Goal: Information Seeking & Learning: Learn about a topic

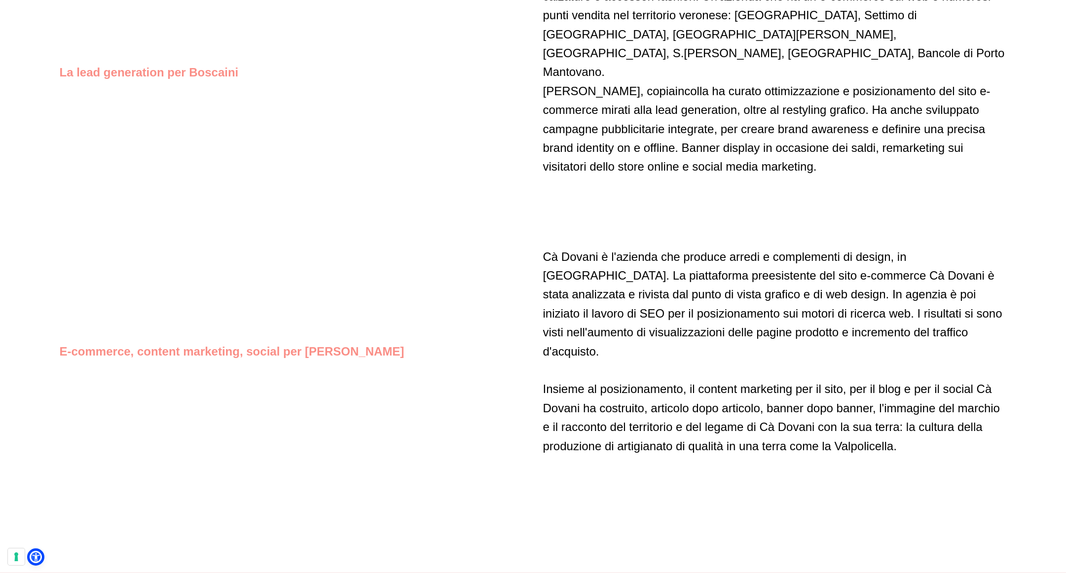
scroll to position [4372, 0]
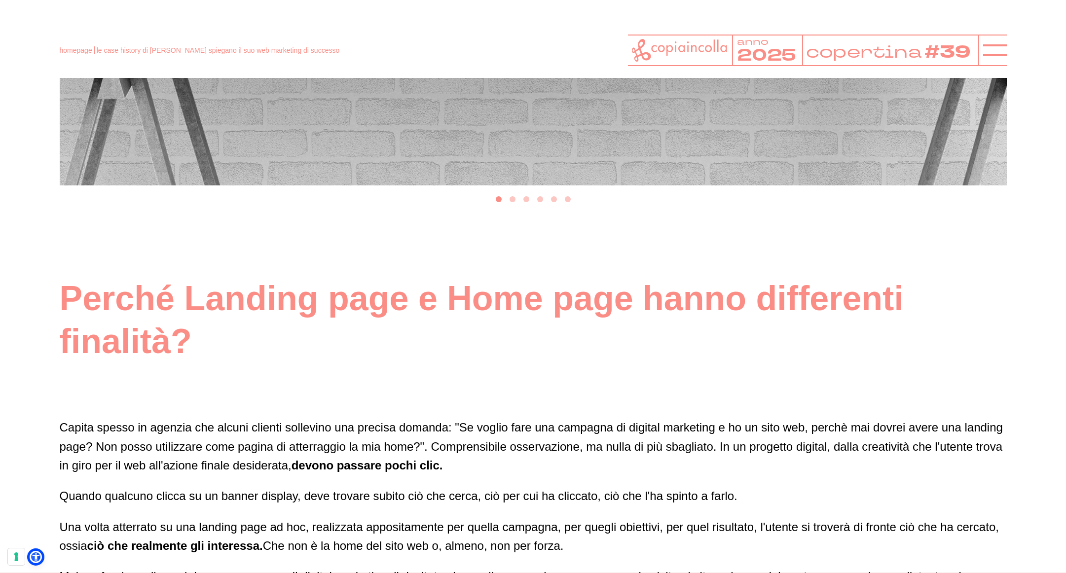
scroll to position [2789, 0]
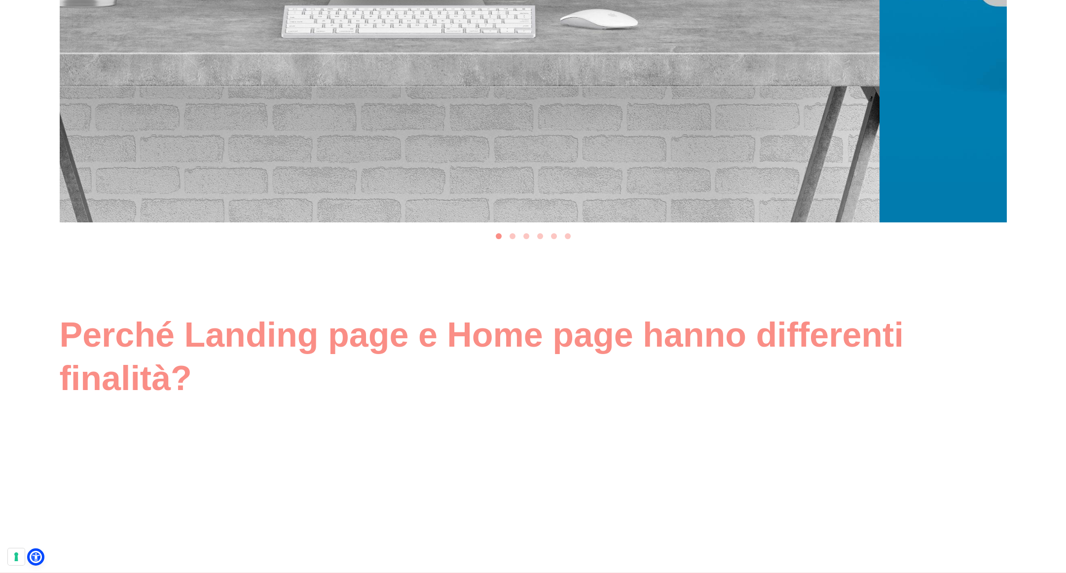
drag, startPoint x: 611, startPoint y: 197, endPoint x: 302, endPoint y: 192, distance: 308.9
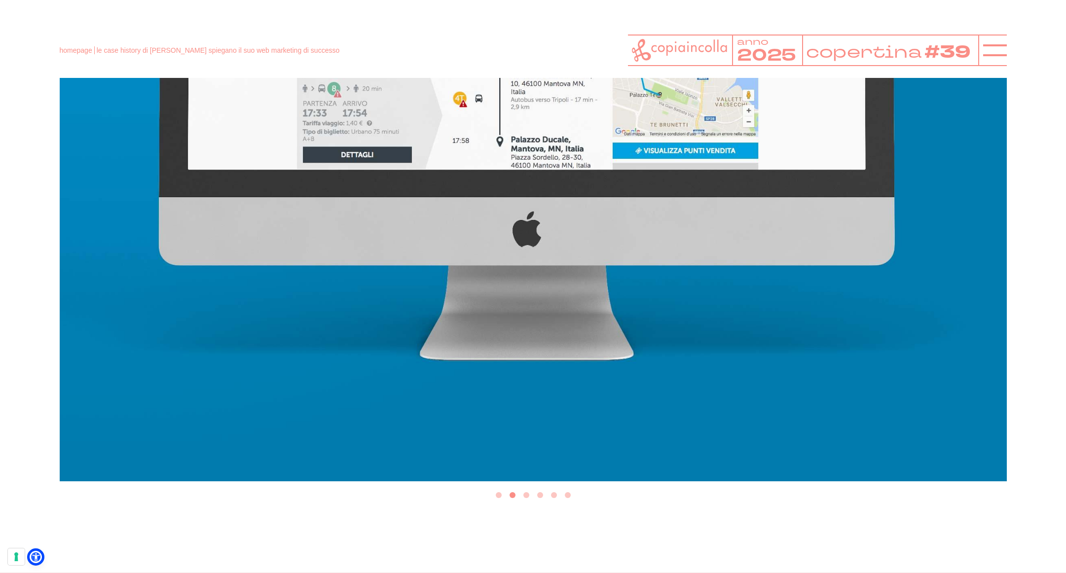
drag, startPoint x: 705, startPoint y: 164, endPoint x: 532, endPoint y: 178, distance: 173.2
click at [610, 166] on img "2 of 6" at bounding box center [533, 7] width 947 height 947
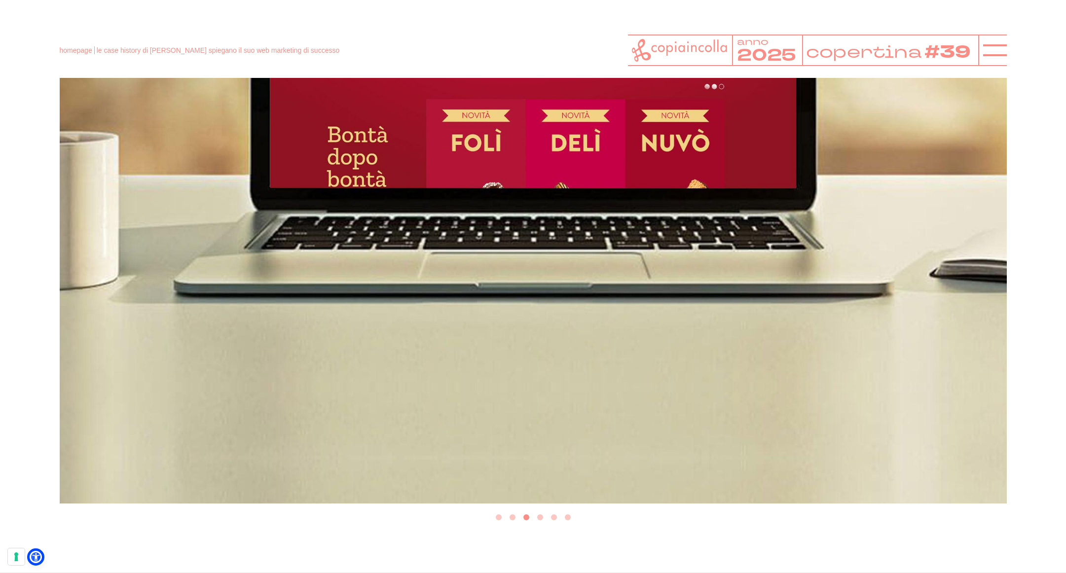
drag, startPoint x: 659, startPoint y: 187, endPoint x: 414, endPoint y: 194, distance: 245.3
click at [537, 188] on img "3 of 6" at bounding box center [533, 29] width 947 height 947
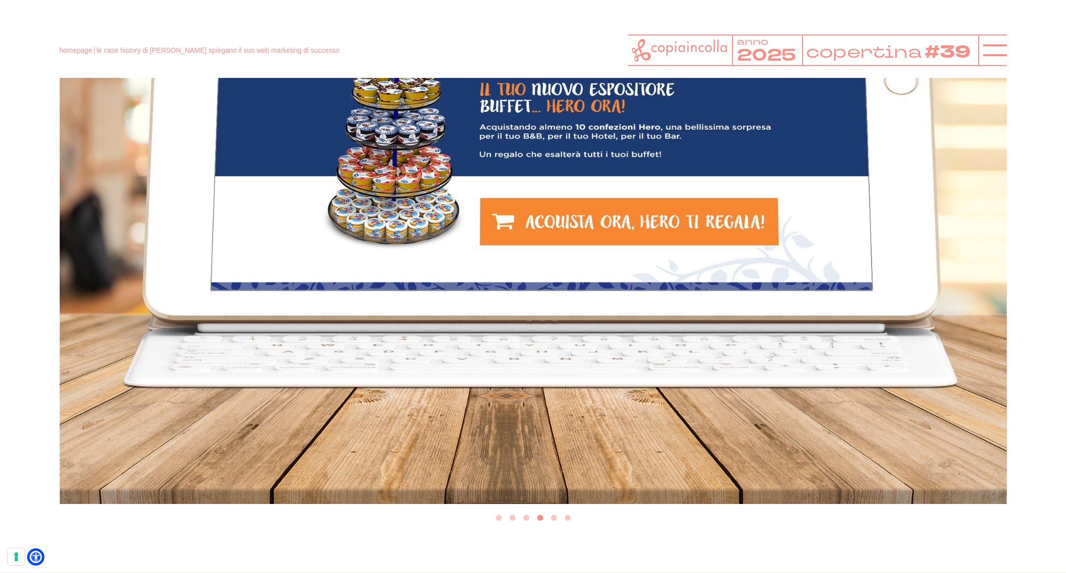
scroll to position [2966, 0]
drag, startPoint x: 687, startPoint y: 191, endPoint x: 367, endPoint y: 195, distance: 319.8
click at [456, 191] on img "4 of 6" at bounding box center [533, 30] width 947 height 947
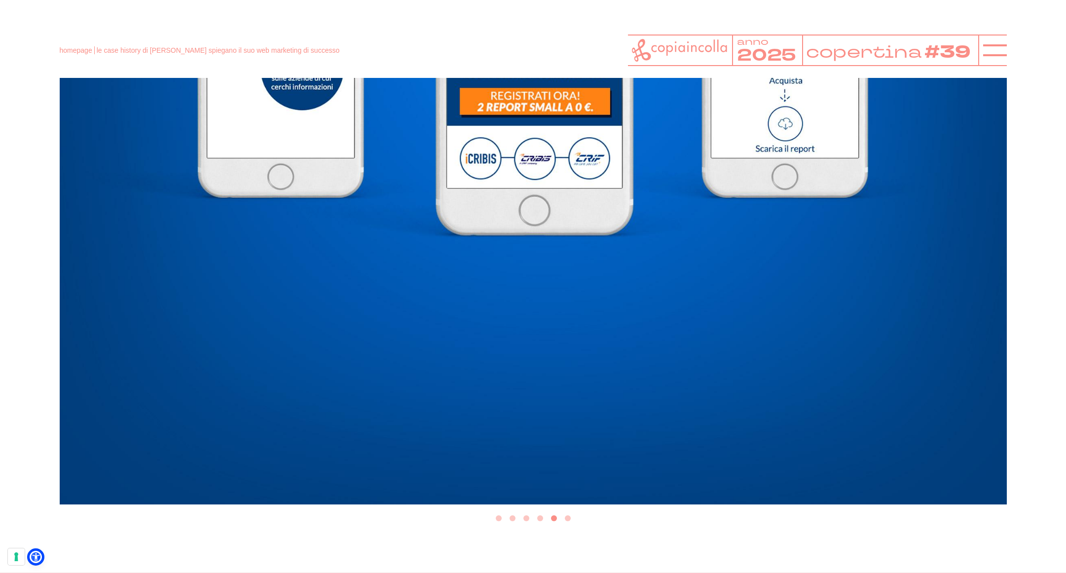
drag, startPoint x: 497, startPoint y: 199, endPoint x: 338, endPoint y: 201, distance: 158.4
click at [383, 200] on img "5 of 6" at bounding box center [533, 30] width 947 height 947
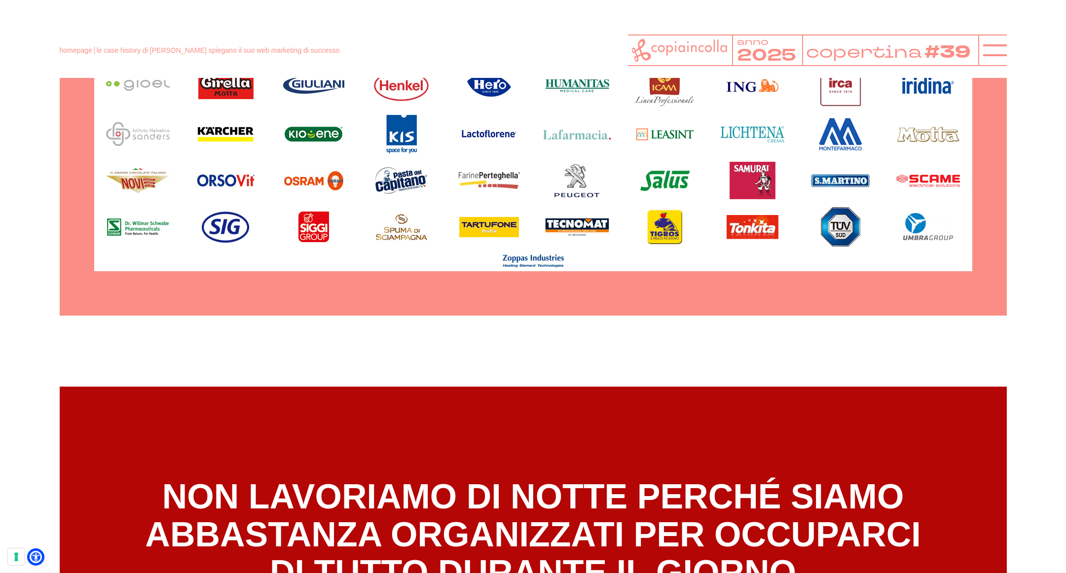
scroll to position [5837, 0]
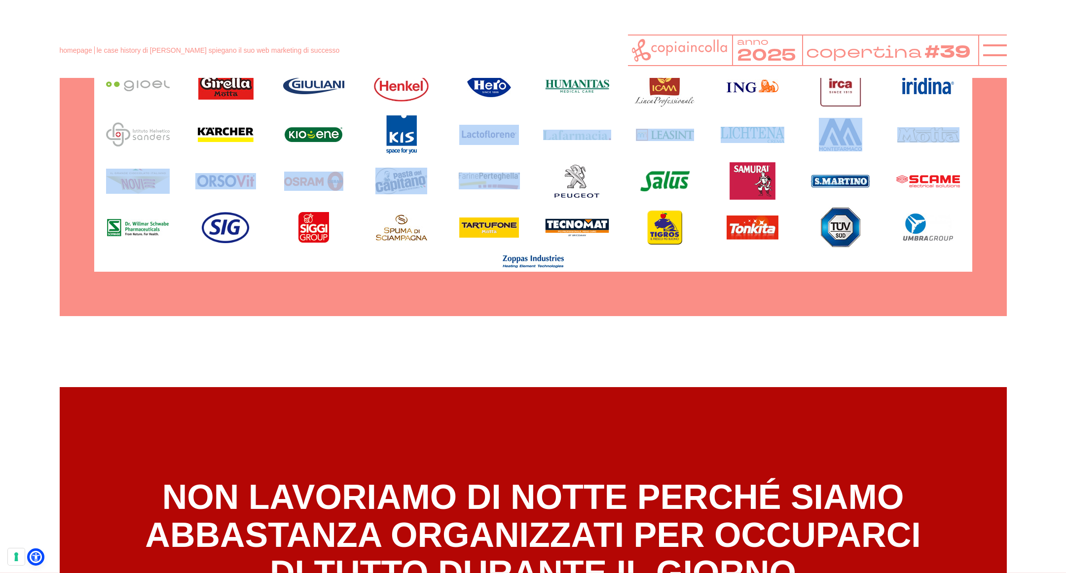
drag, startPoint x: 487, startPoint y: 265, endPoint x: 429, endPoint y: 267, distance: 58.3
click at [436, 267] on ul at bounding box center [533, 97] width 878 height 349
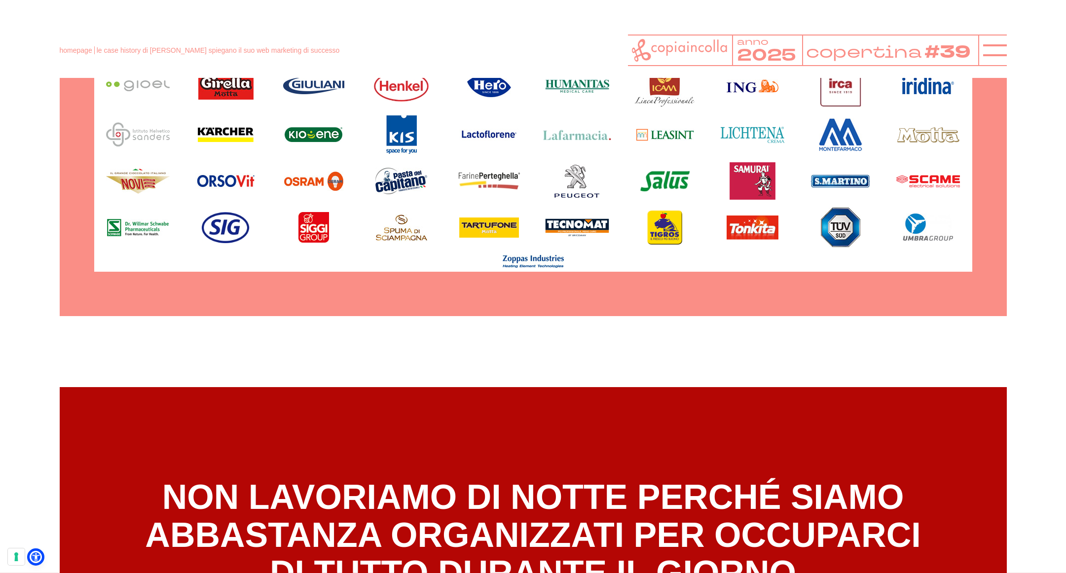
click at [488, 218] on ul at bounding box center [533, 97] width 878 height 349
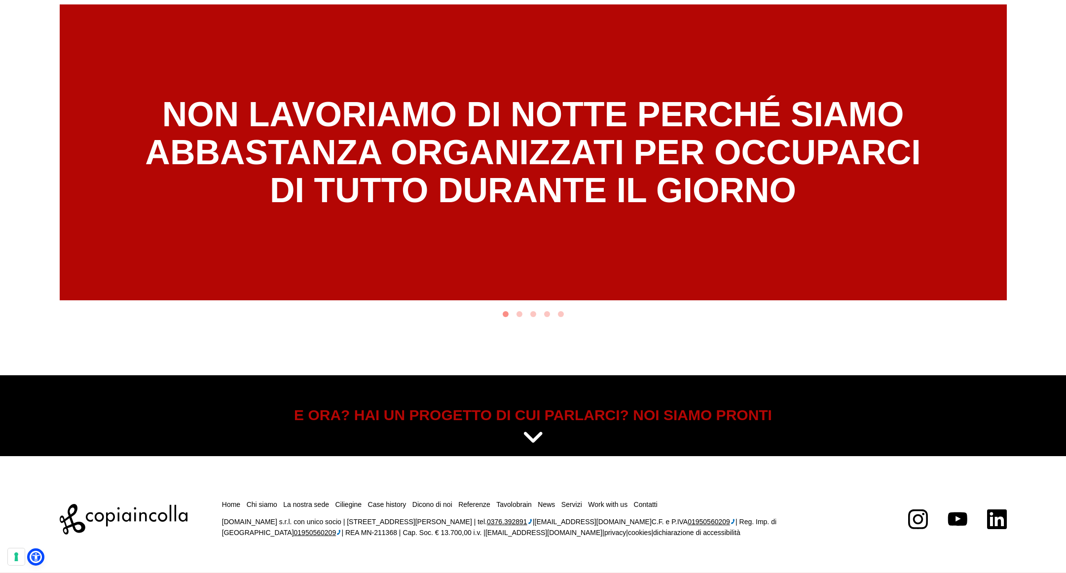
scroll to position [6251, 0]
drag, startPoint x: 551, startPoint y: 217, endPoint x: 380, endPoint y: 224, distance: 170.8
click at [428, 210] on h4 "NON LAVORIAMO DI NOTTE PERCHÉ SIAMO ABBASTANZA ORGANIZZATI PER OCCUPARCI DI TUT…" at bounding box center [533, 153] width 776 height 114
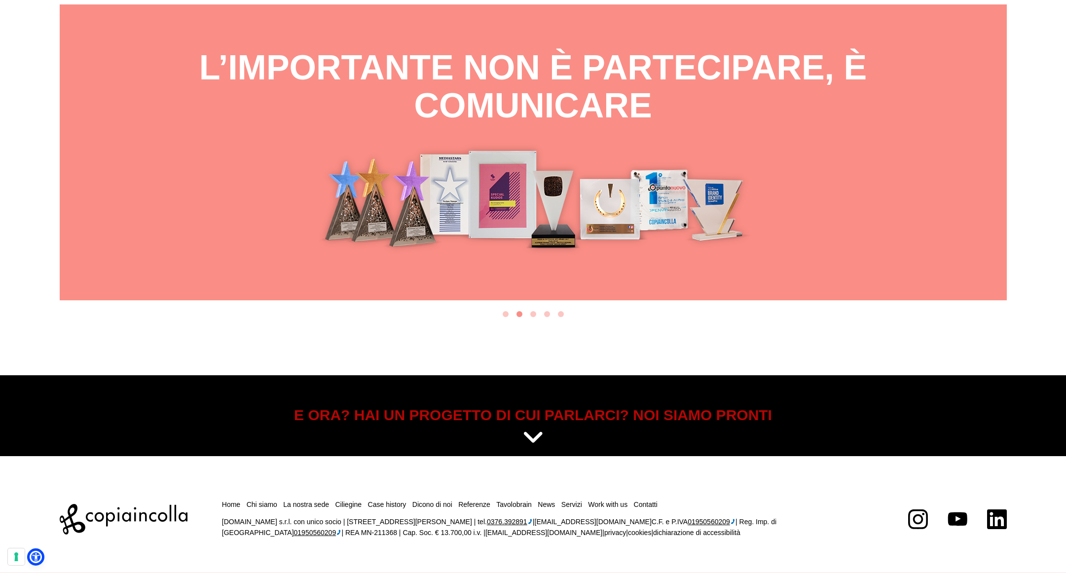
drag, startPoint x: 499, startPoint y: 214, endPoint x: 449, endPoint y: 214, distance: 50.3
click at [489, 214] on div "L’IMPORTANTE NON È PARTECIPARE, È COMUNICARE" at bounding box center [533, 152] width 947 height 296
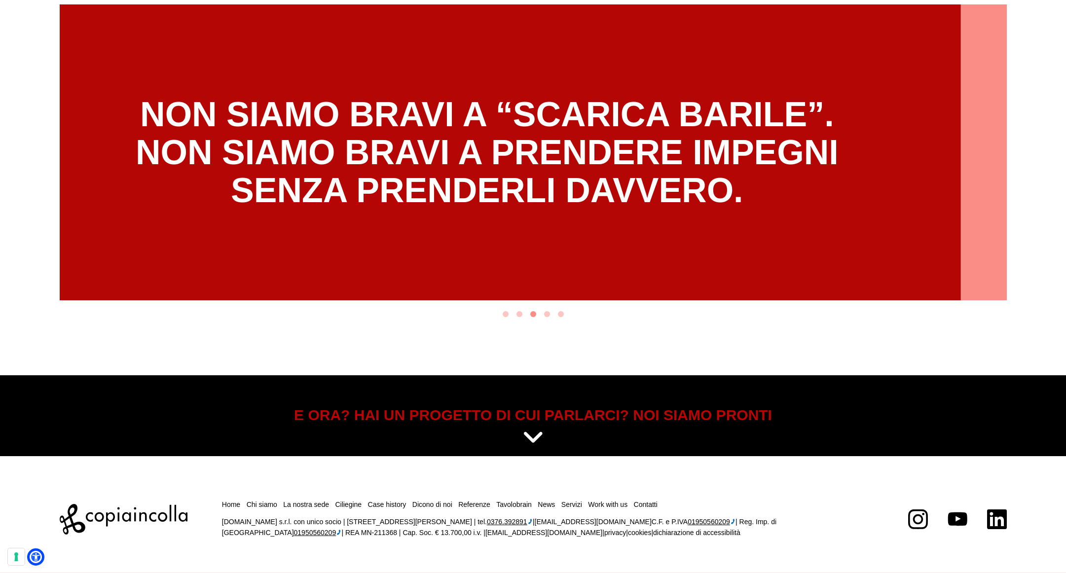
drag, startPoint x: 555, startPoint y: 214, endPoint x: 437, endPoint y: 215, distance: 117.9
click at [498, 210] on h4 "NON SIAMO BRAVI A “SCARICA BARILE”. NON SIAMO BRAVI A PRENDERE IMPEGNI SENZA PR…" at bounding box center [487, 153] width 703 height 114
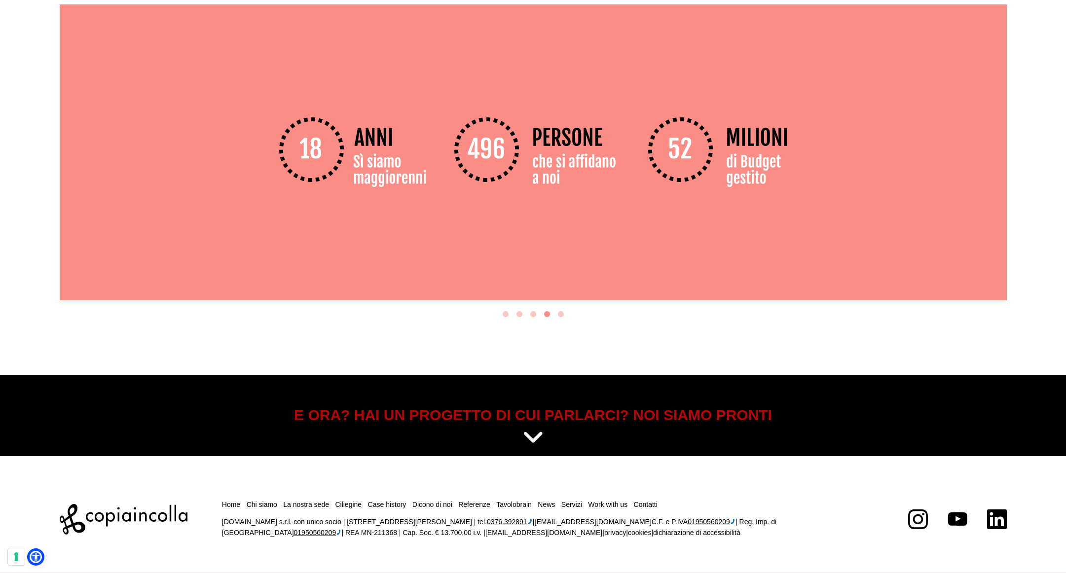
scroll to position [6330, 0]
drag, startPoint x: 519, startPoint y: 214, endPoint x: 401, endPoint y: 218, distance: 118.5
click at [434, 217] on div "4 of 5" at bounding box center [533, 152] width 947 height 296
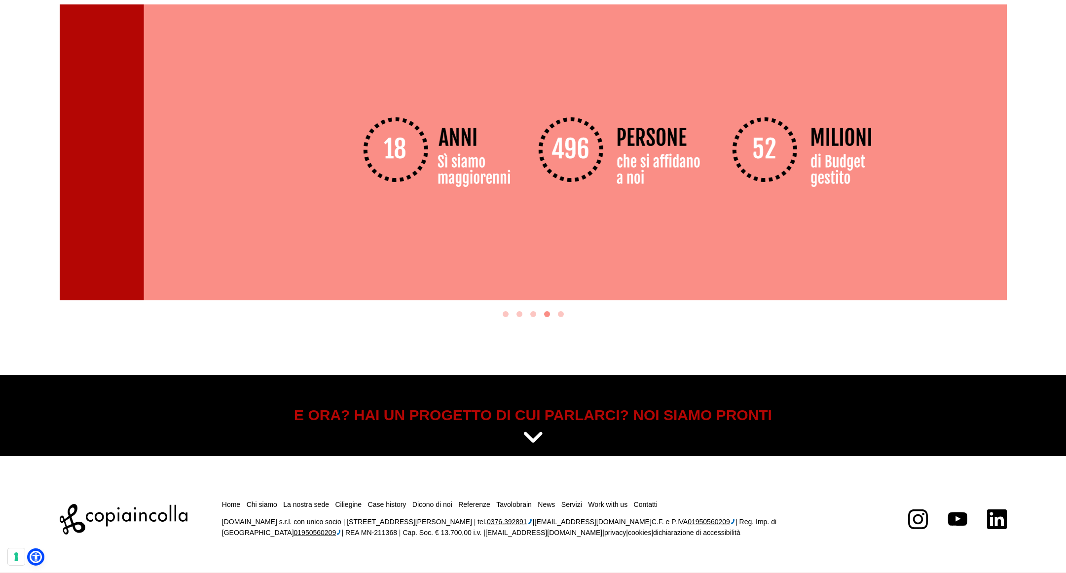
drag, startPoint x: 366, startPoint y: 215, endPoint x: 533, endPoint y: 209, distance: 167.9
click at [477, 208] on div "4 of 5" at bounding box center [617, 152] width 947 height 296
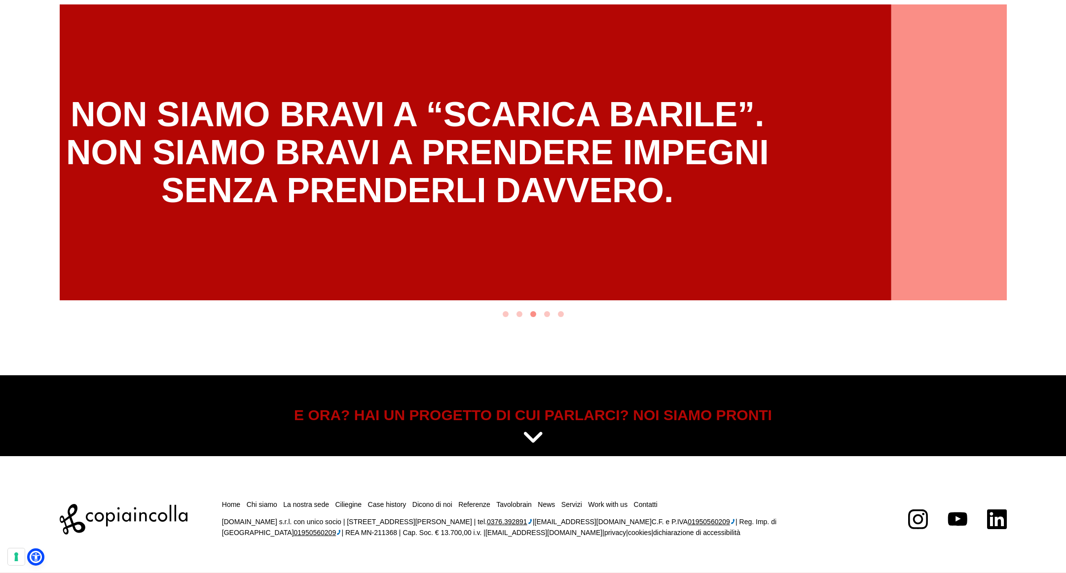
drag, startPoint x: 512, startPoint y: 208, endPoint x: 355, endPoint y: 209, distance: 156.9
click at [417, 208] on h4 "NON SIAMO BRAVI A “SCARICA BARILE”. NON SIAMO BRAVI A PRENDERE IMPEGNI SENZA PR…" at bounding box center [417, 153] width 703 height 114
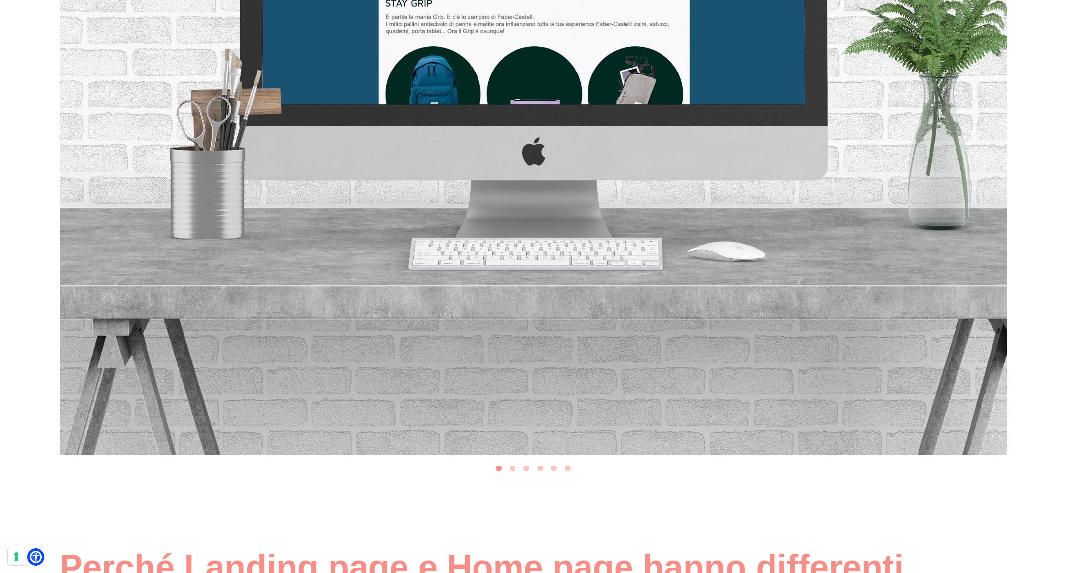
scroll to position [3268, 0]
drag, startPoint x: 711, startPoint y: 218, endPoint x: 526, endPoint y: 229, distance: 185.4
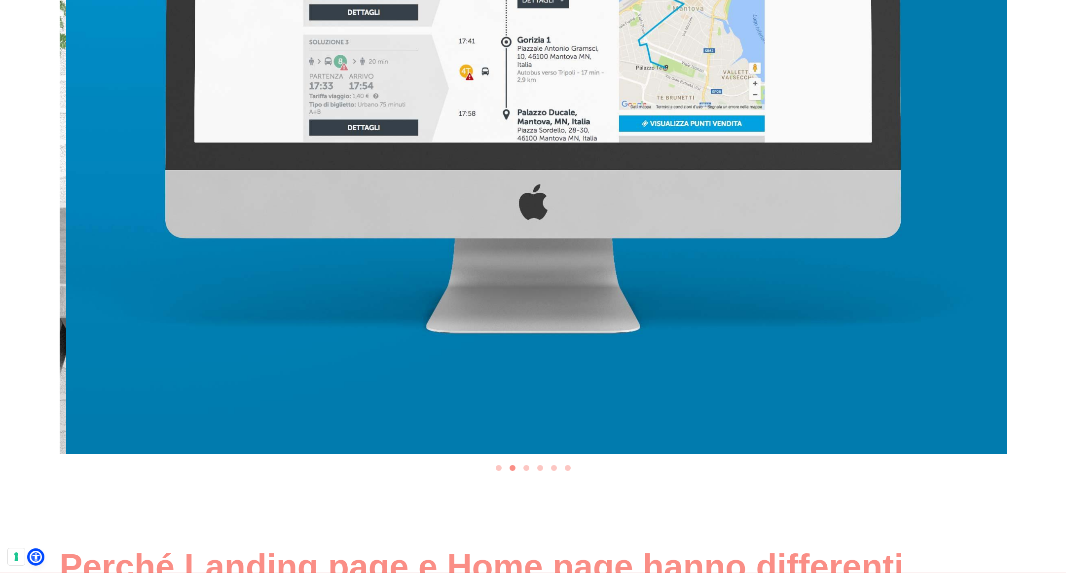
drag, startPoint x: 708, startPoint y: 213, endPoint x: 592, endPoint y: 215, distance: 116.0
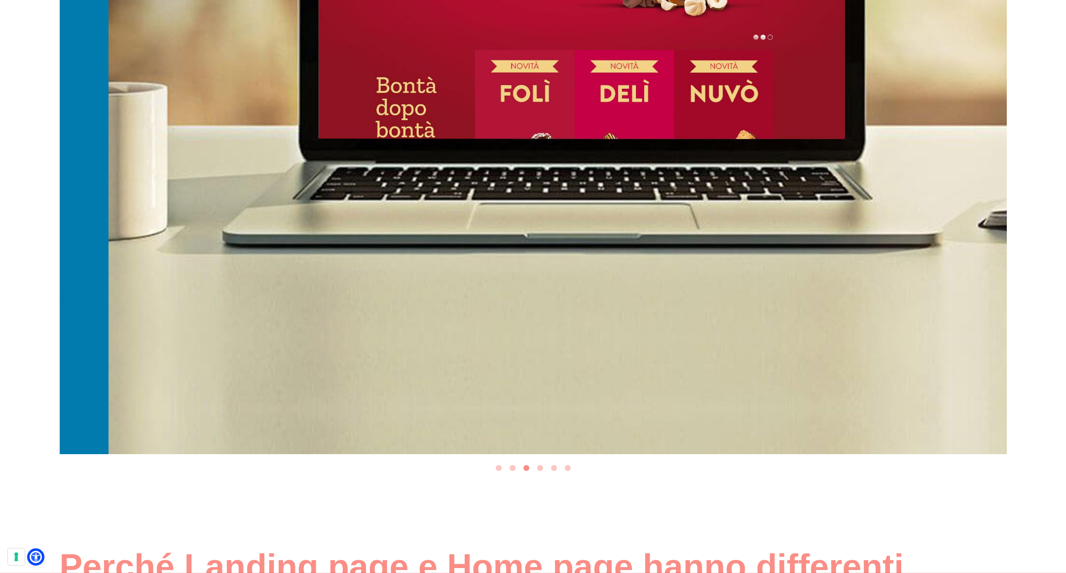
drag, startPoint x: 684, startPoint y: 207, endPoint x: 537, endPoint y: 209, distance: 147.5
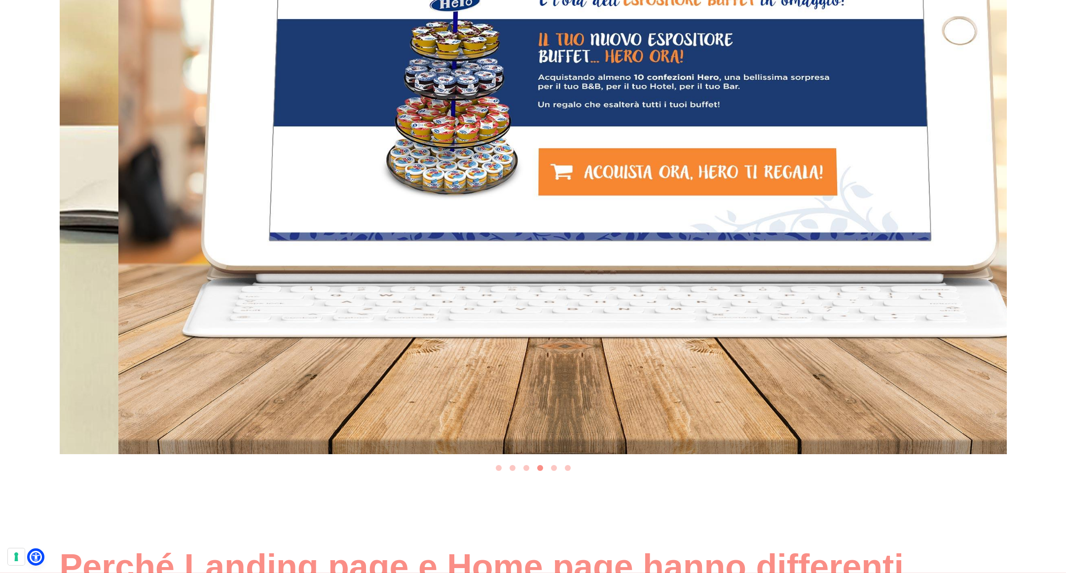
drag, startPoint x: 708, startPoint y: 197, endPoint x: 557, endPoint y: 200, distance: 151.5
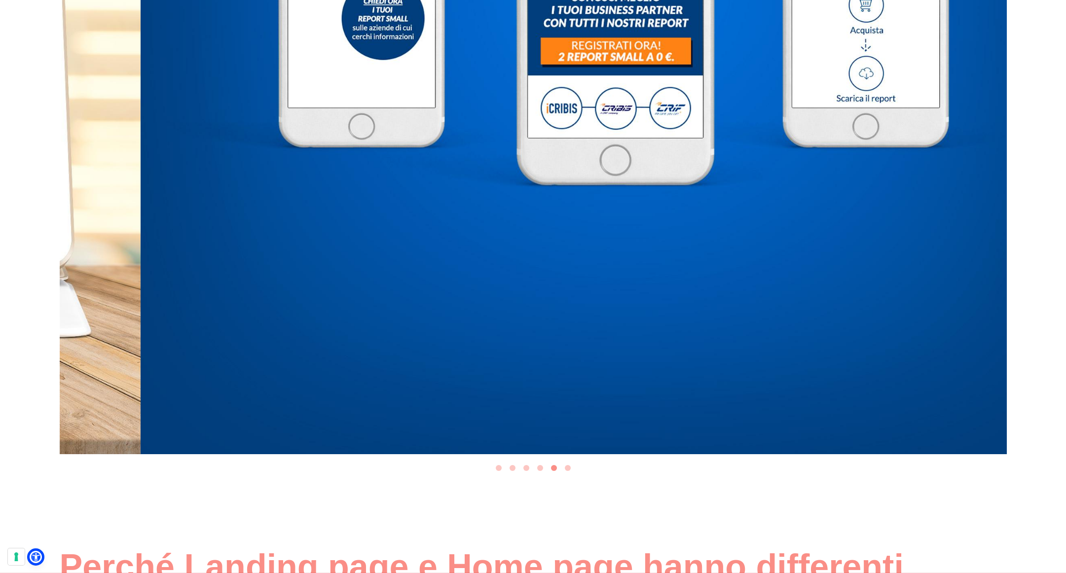
drag, startPoint x: 699, startPoint y: 193, endPoint x: 544, endPoint y: 199, distance: 155.1
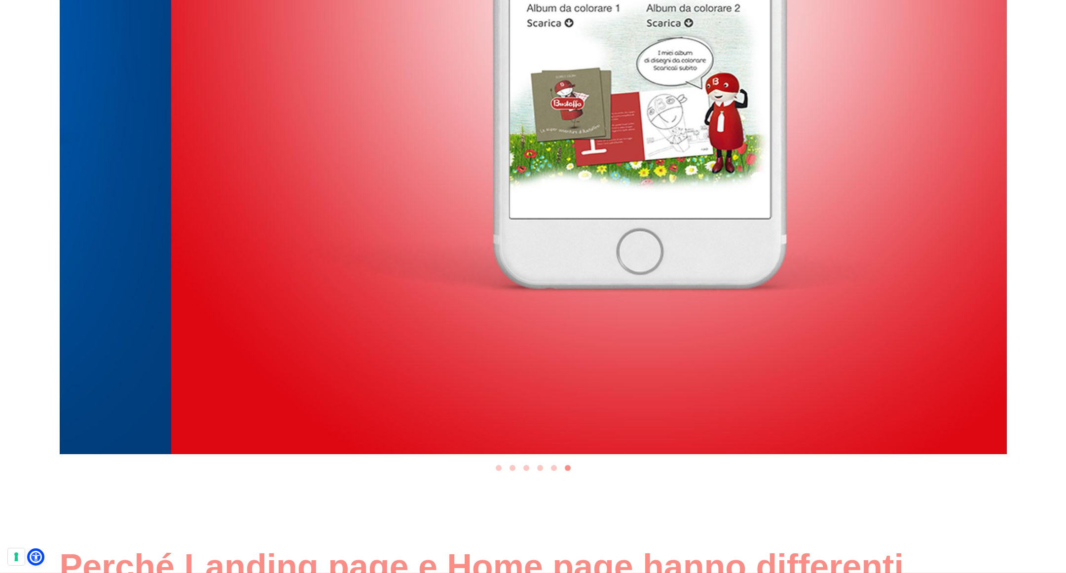
drag, startPoint x: 676, startPoint y: 192, endPoint x: 570, endPoint y: 195, distance: 106.6
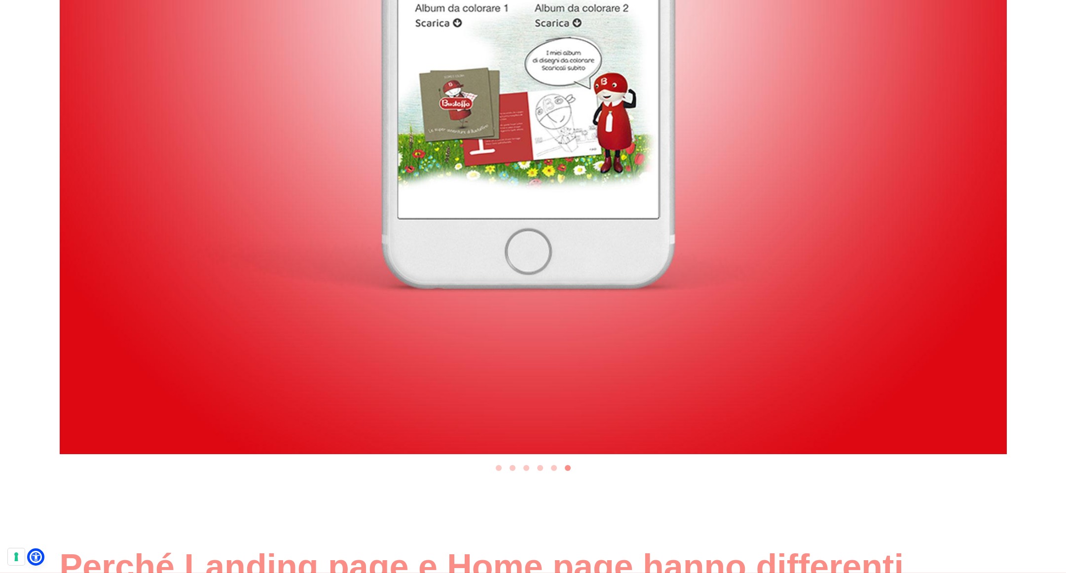
drag, startPoint x: 576, startPoint y: 200, endPoint x: 712, endPoint y: 198, distance: 136.2
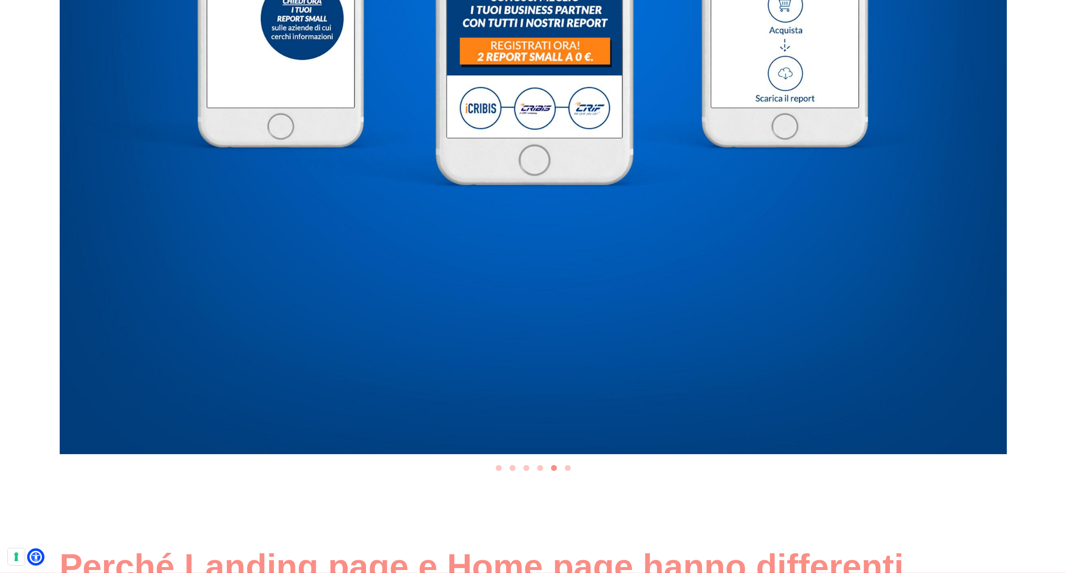
drag, startPoint x: 544, startPoint y: 215, endPoint x: 713, endPoint y: 214, distance: 168.7
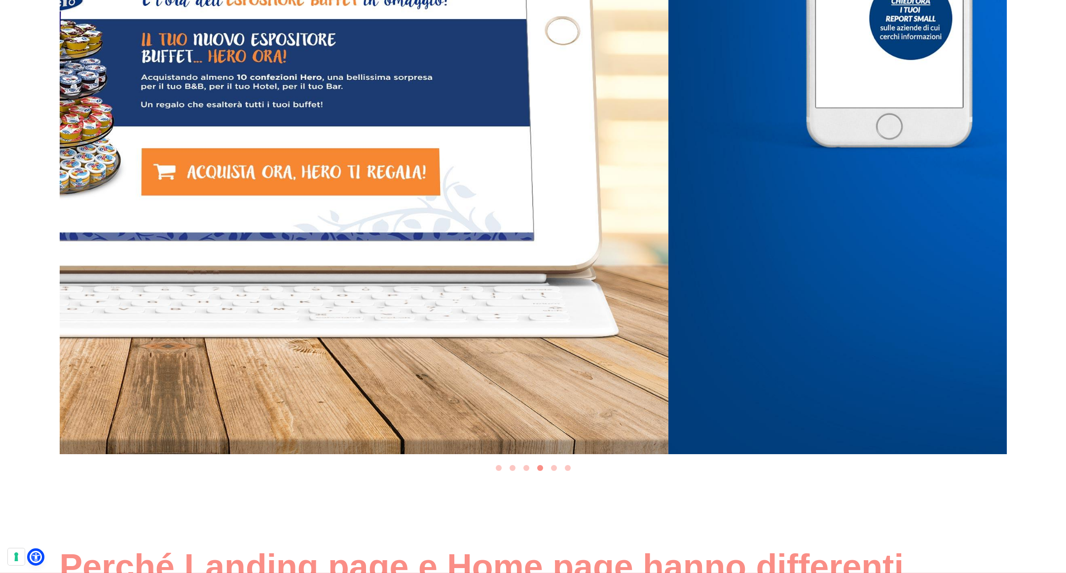
drag, startPoint x: 418, startPoint y: 213, endPoint x: 707, endPoint y: 211, distance: 288.6
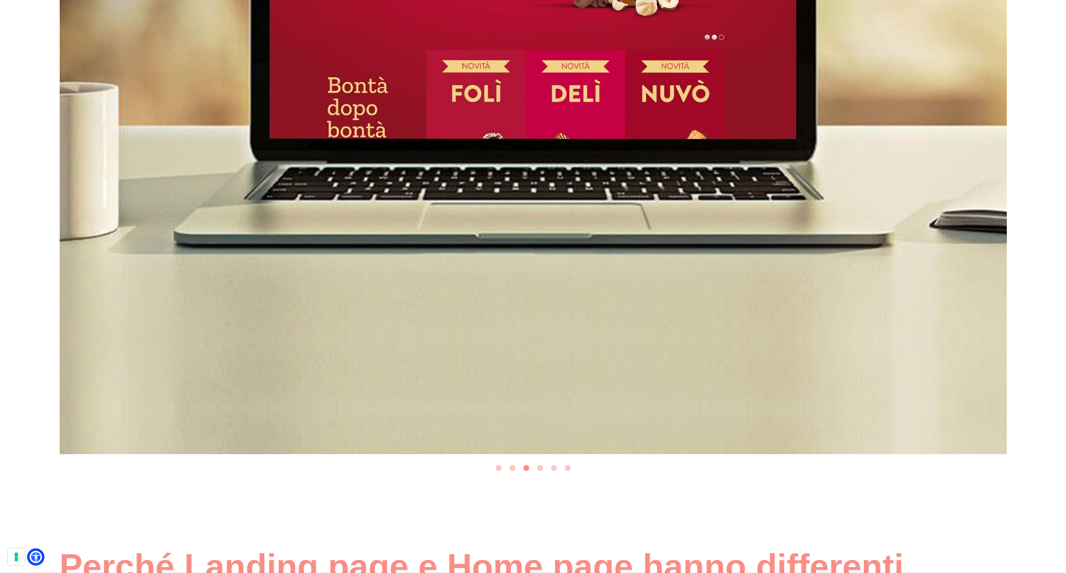
drag, startPoint x: 490, startPoint y: 213, endPoint x: 634, endPoint y: 214, distance: 143.6
drag, startPoint x: 417, startPoint y: 214, endPoint x: 605, endPoint y: 213, distance: 188.0
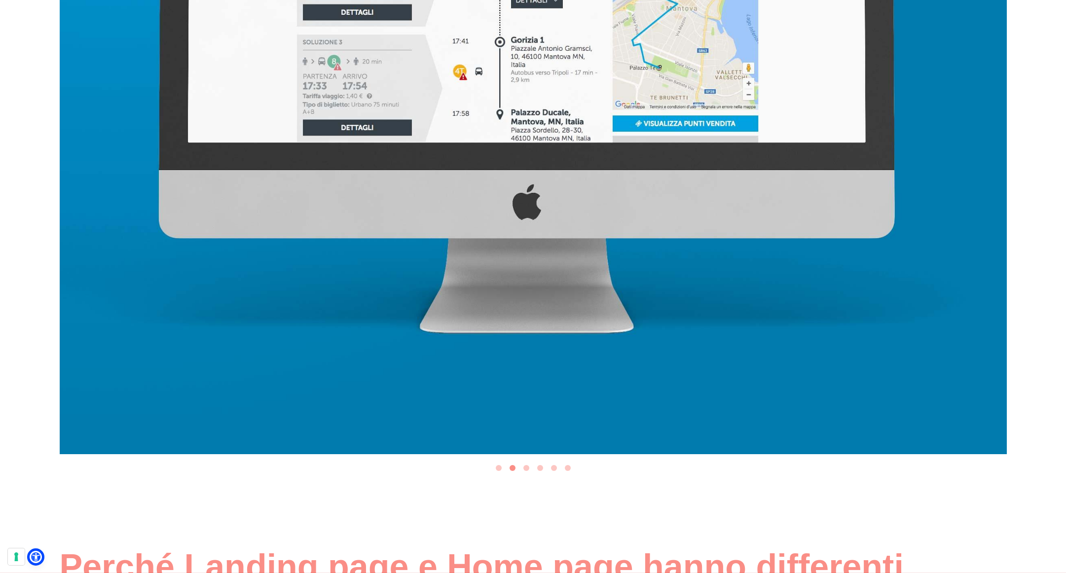
drag, startPoint x: 289, startPoint y: 205, endPoint x: 579, endPoint y: 195, distance: 290.3
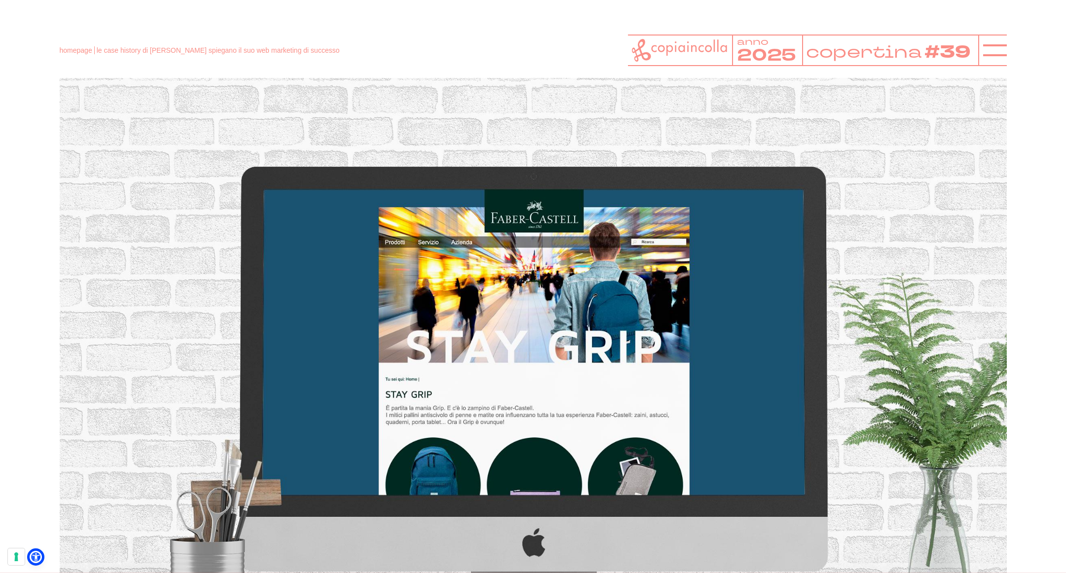
scroll to position [2876, 0]
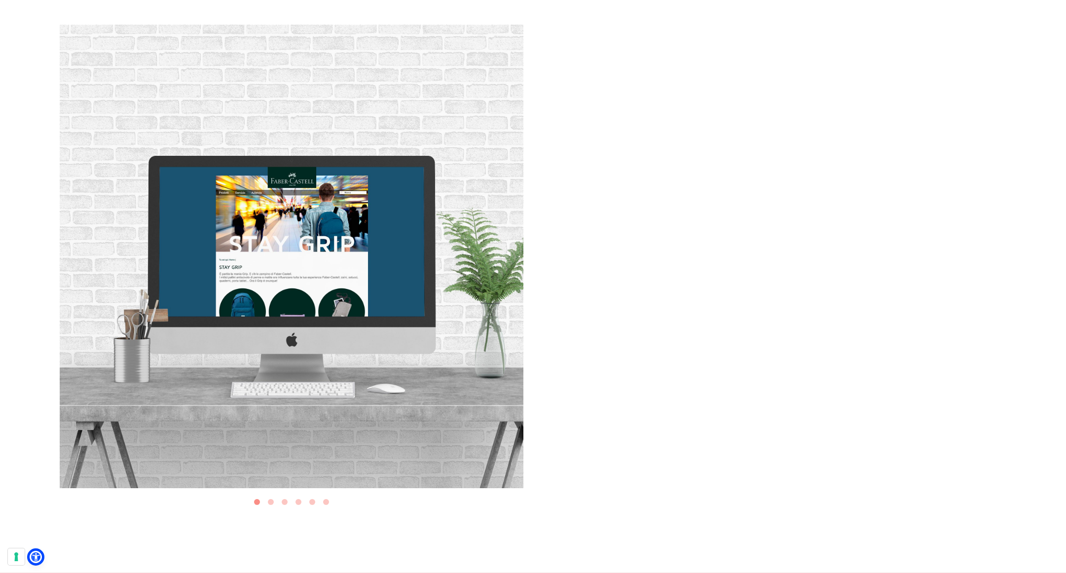
click at [460, 243] on img "1 of 6" at bounding box center [292, 257] width 464 height 464
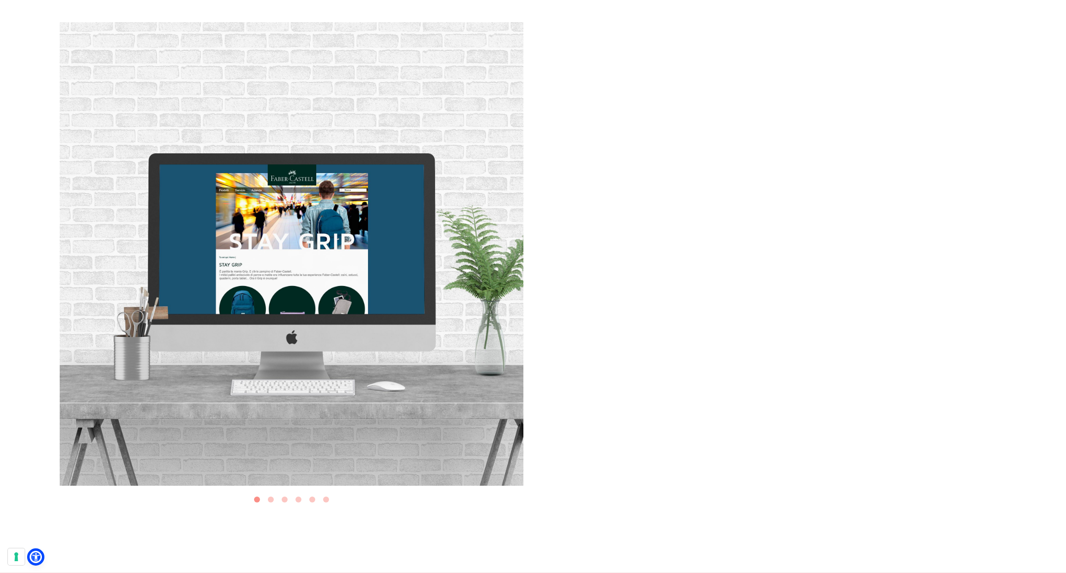
scroll to position [2753, 0]
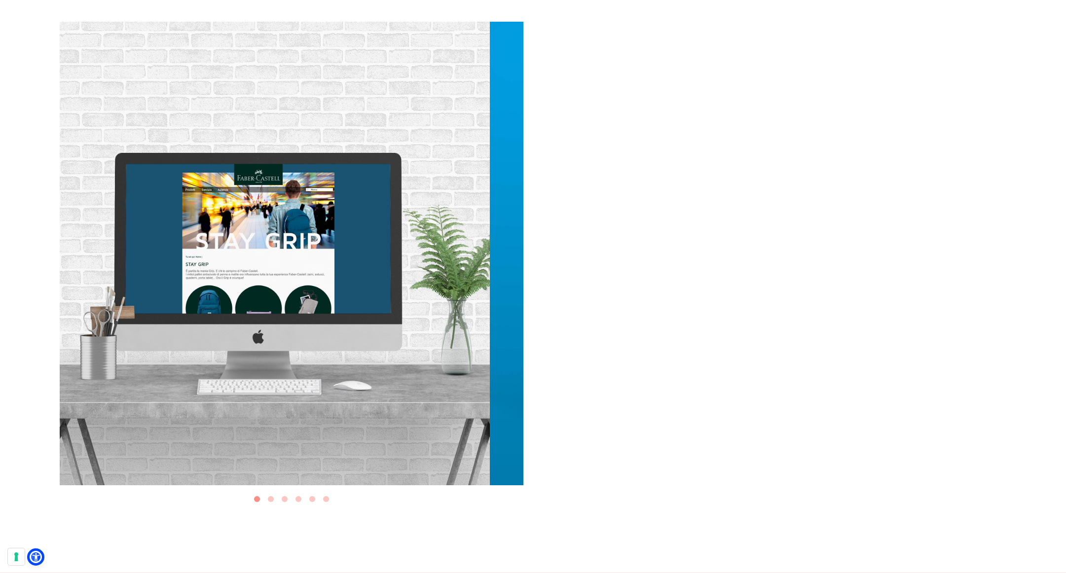
drag, startPoint x: 423, startPoint y: 282, endPoint x: 317, endPoint y: 269, distance: 106.4
click at [331, 282] on img "1 of 6" at bounding box center [258, 254] width 464 height 464
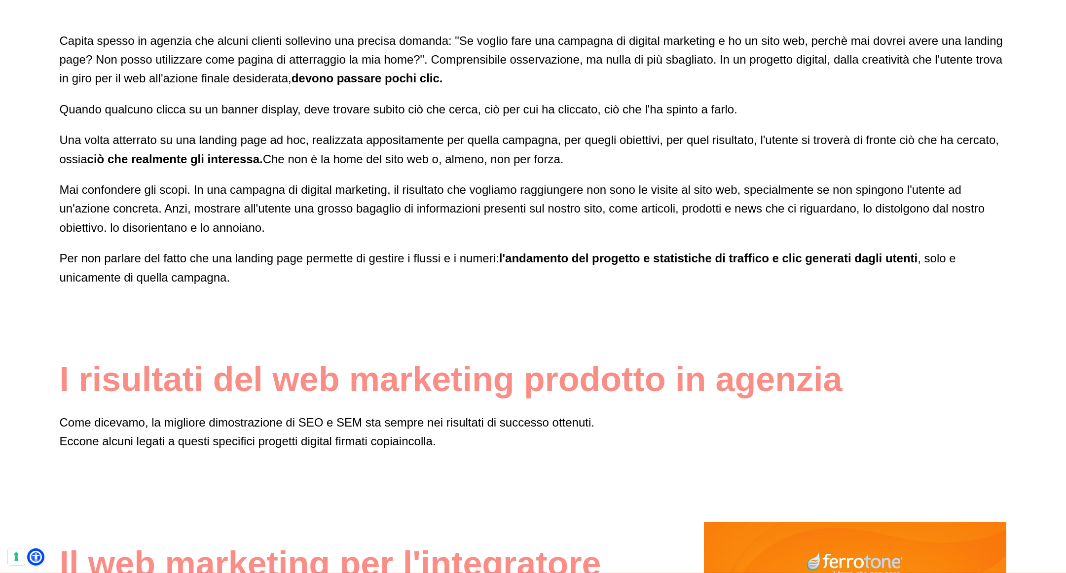
scroll to position [3441, 0]
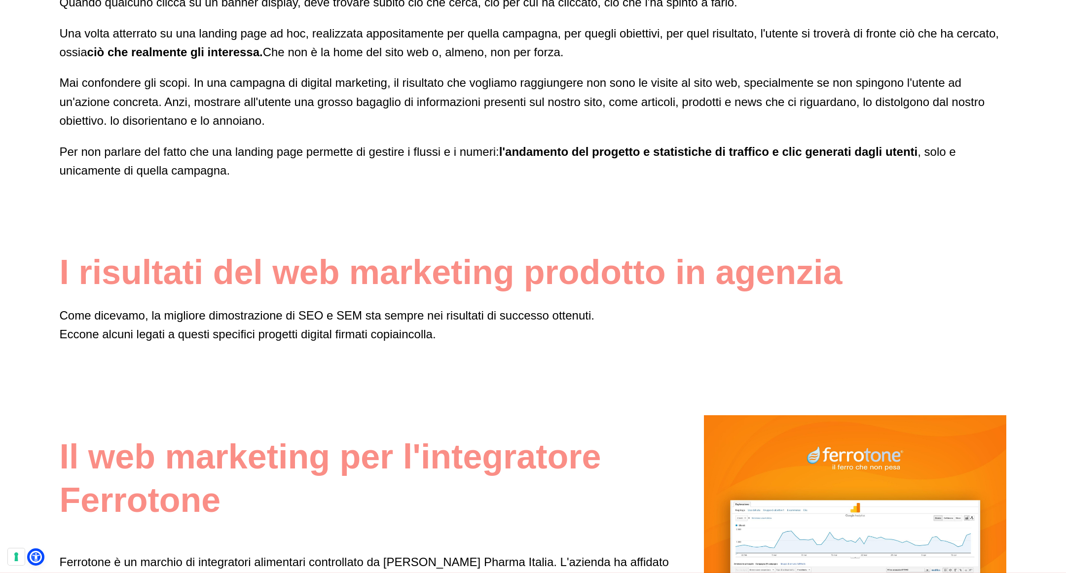
scroll to position [3495, 0]
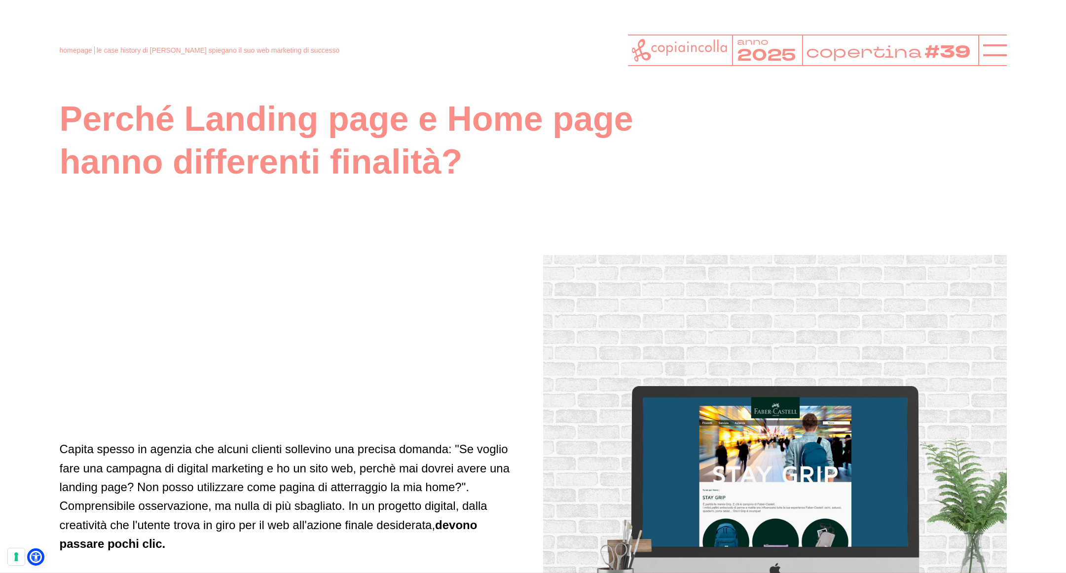
scroll to position [2677, 0]
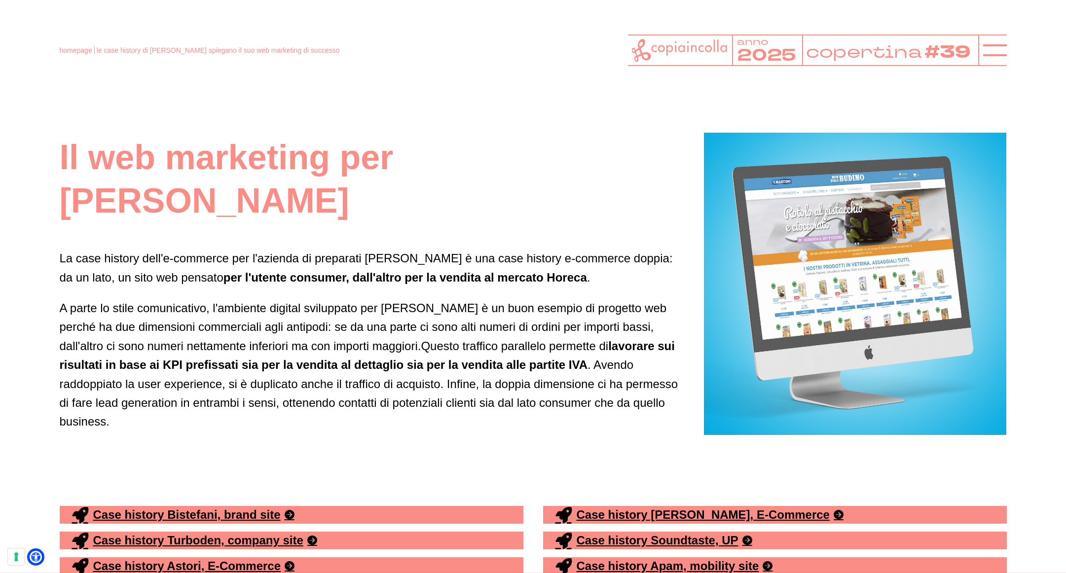
scroll to position [4543, 0]
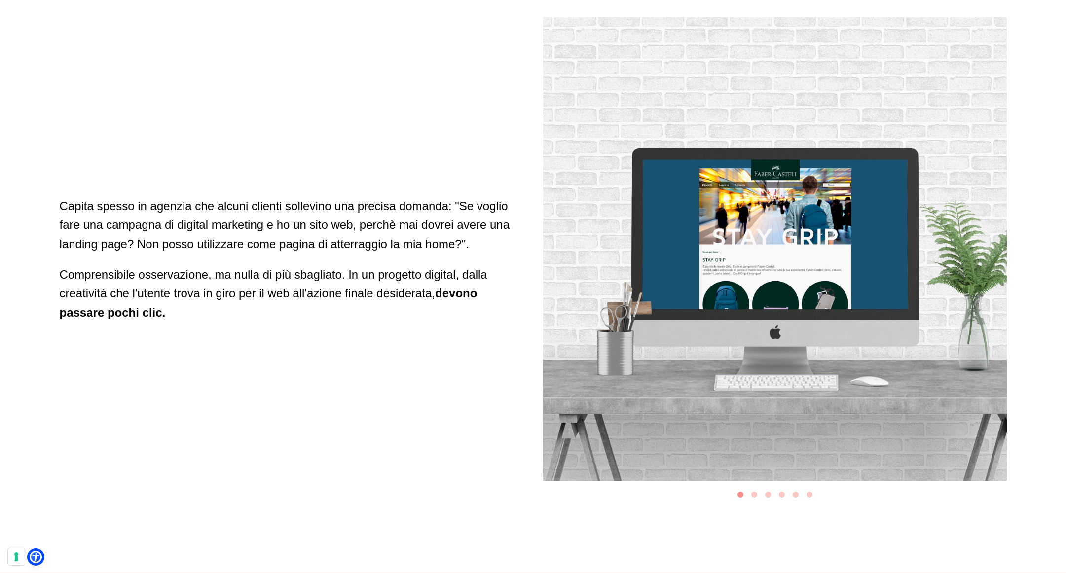
scroll to position [2958, 0]
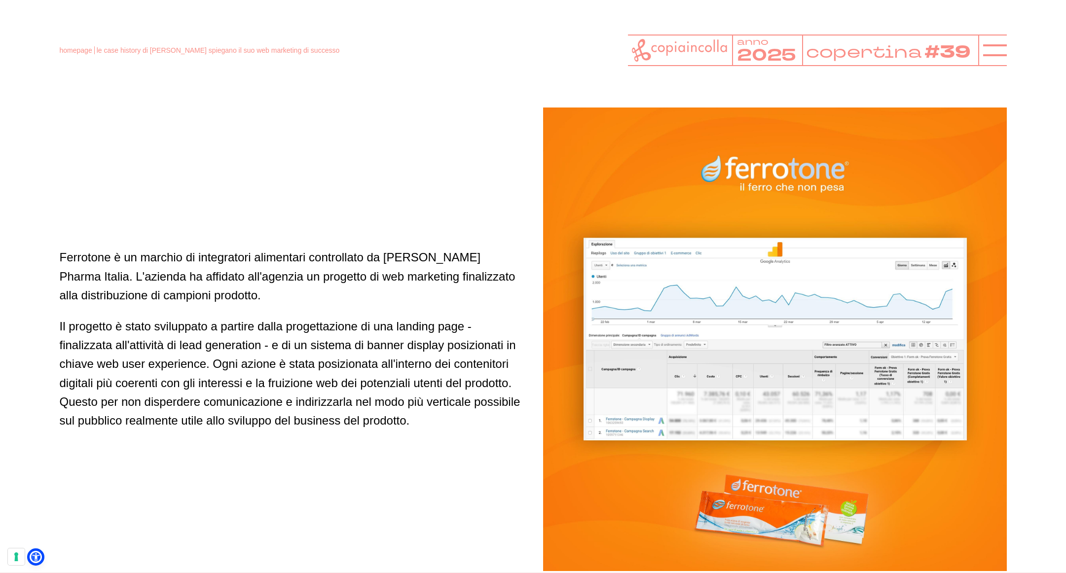
scroll to position [4018, 0]
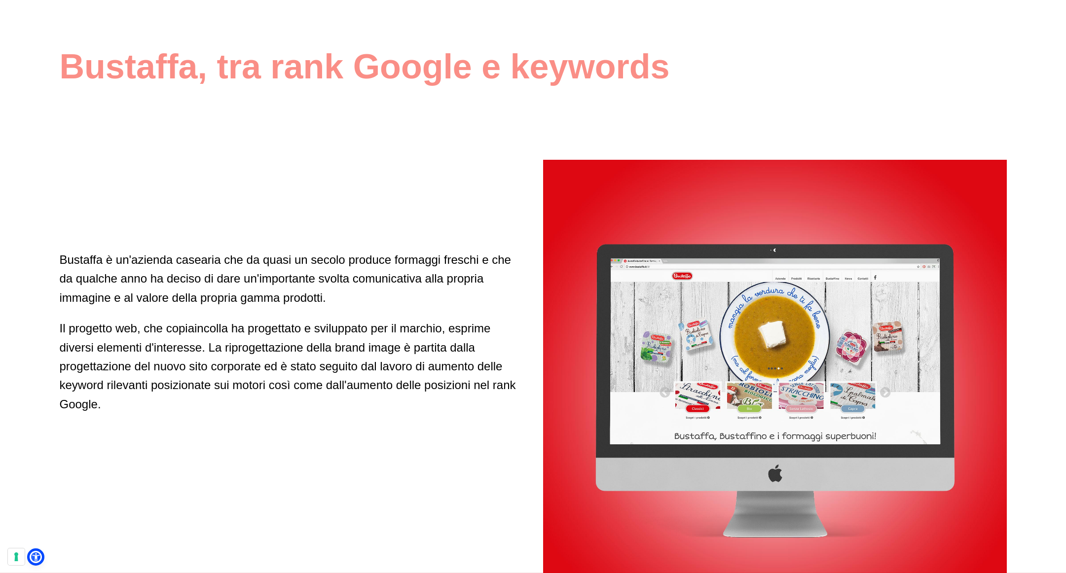
scroll to position [4709, 0]
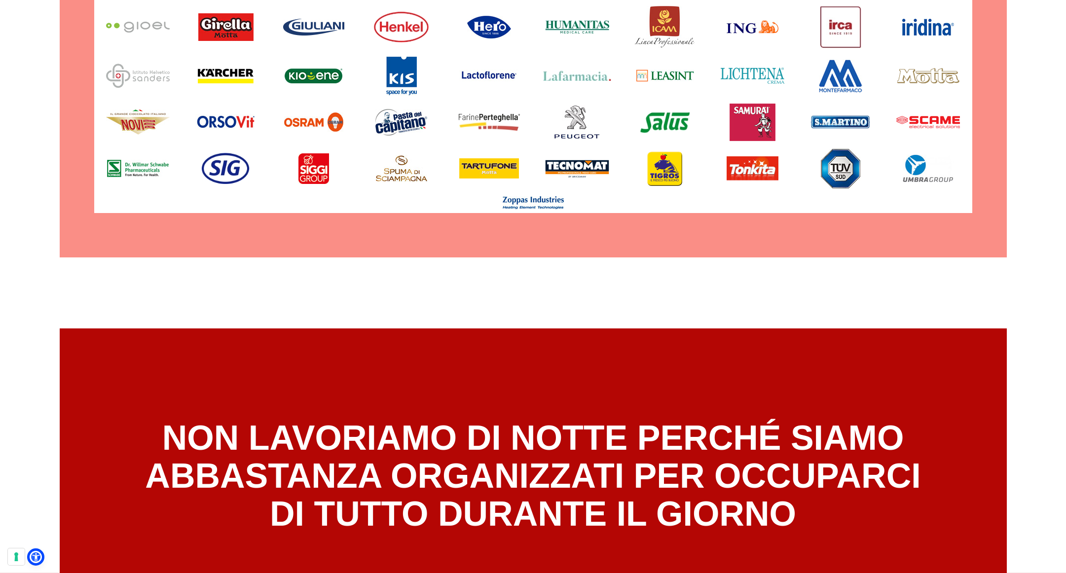
scroll to position [7088, 0]
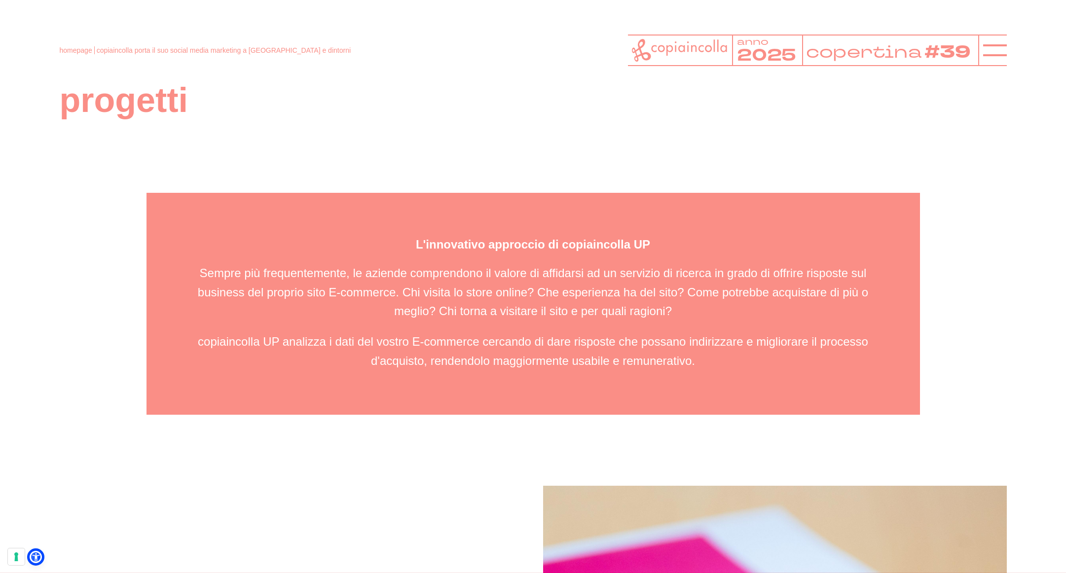
scroll to position [3265, 0]
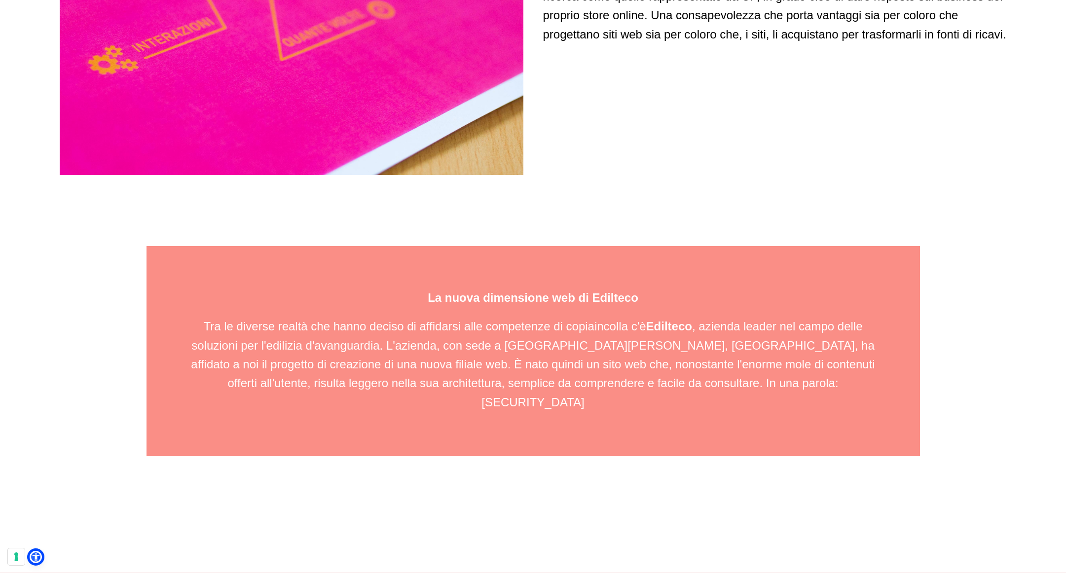
scroll to position [3767, 0]
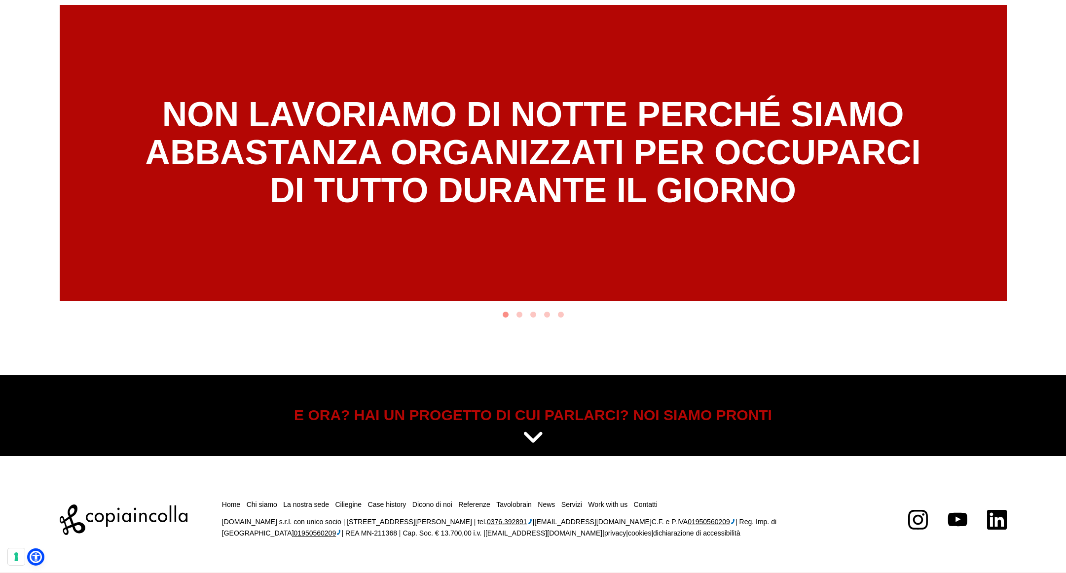
scroll to position [5496, 0]
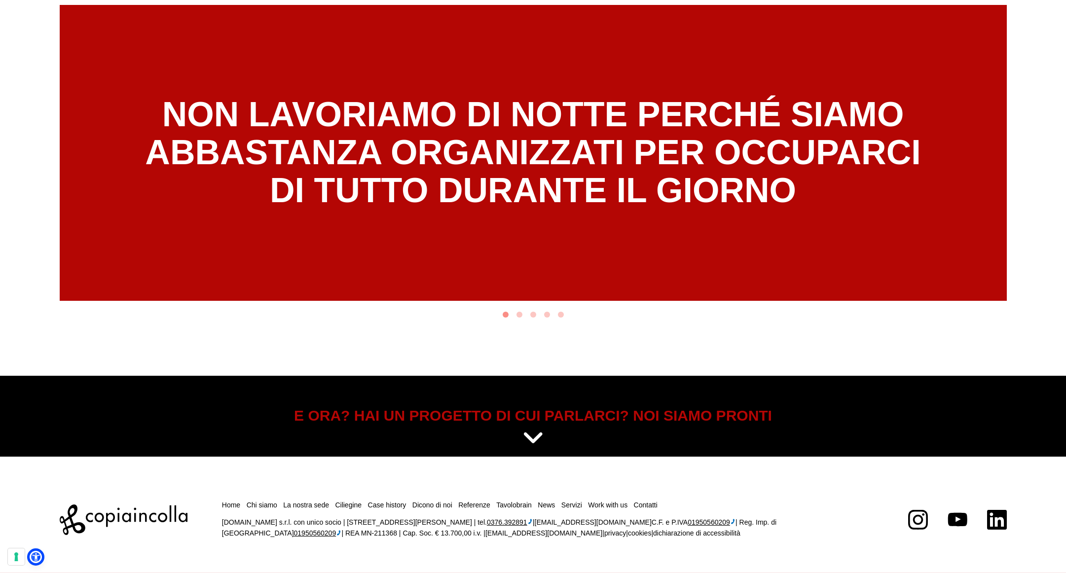
scroll to position [6208, 0]
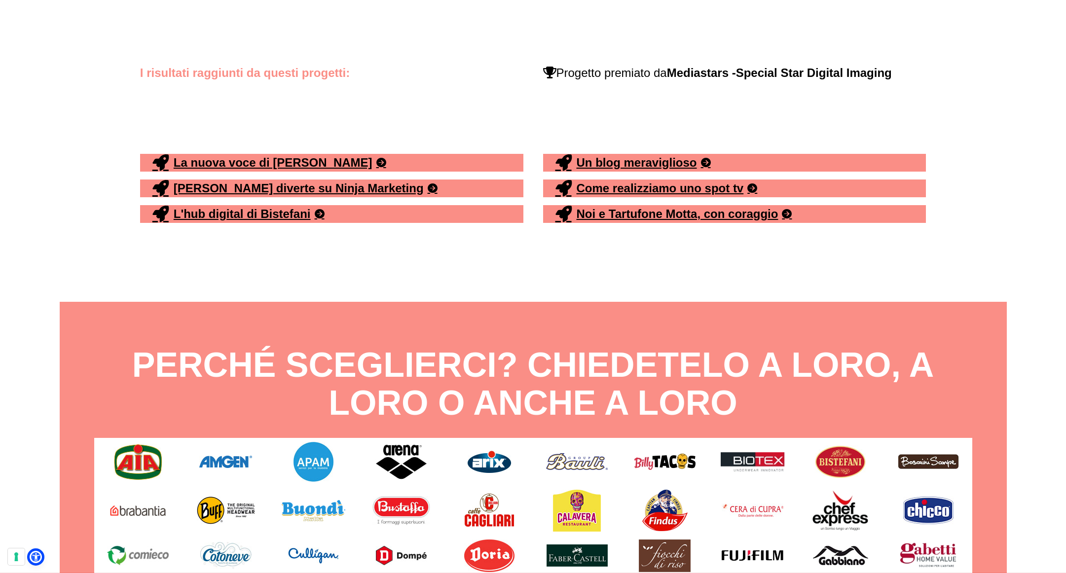
scroll to position [5504, 0]
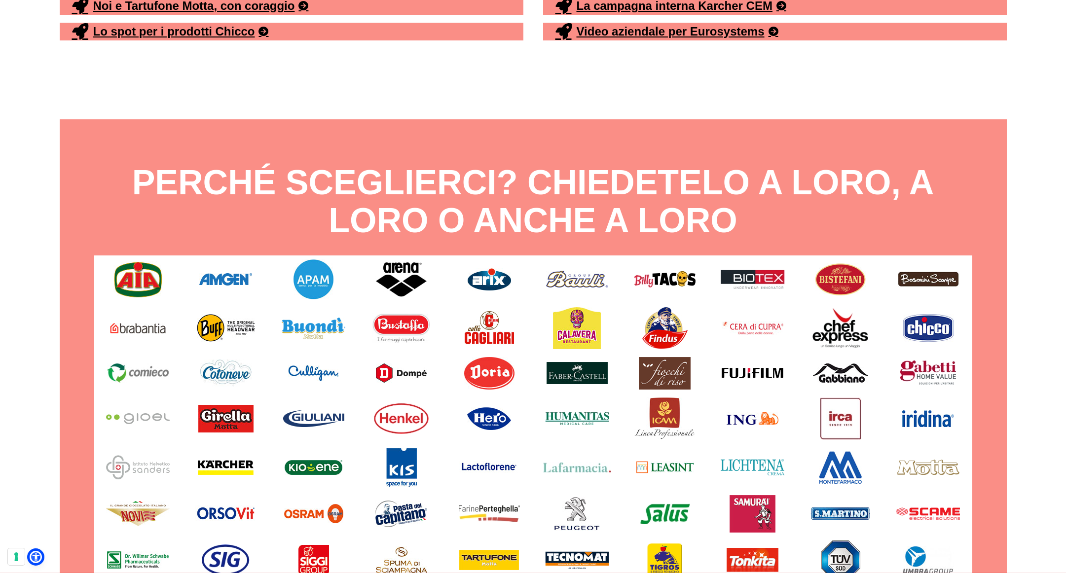
scroll to position [5466, 0]
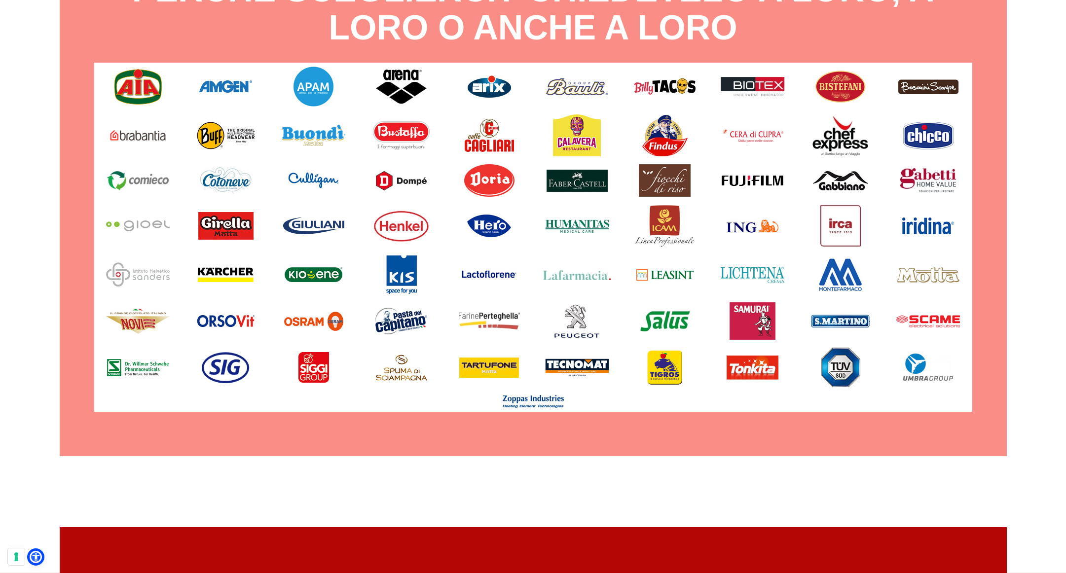
scroll to position [5622, 0]
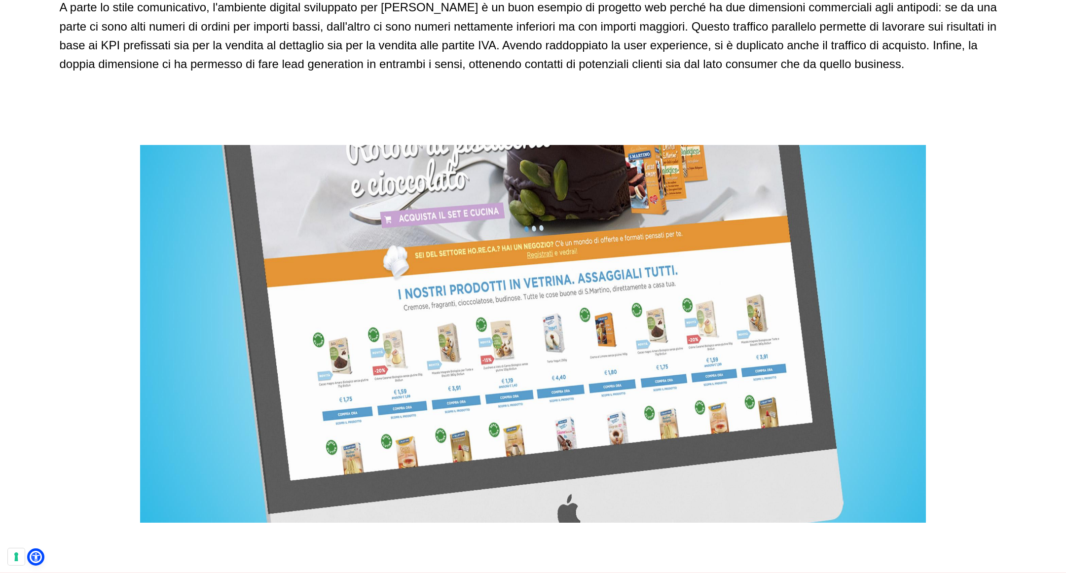
scroll to position [5854, 0]
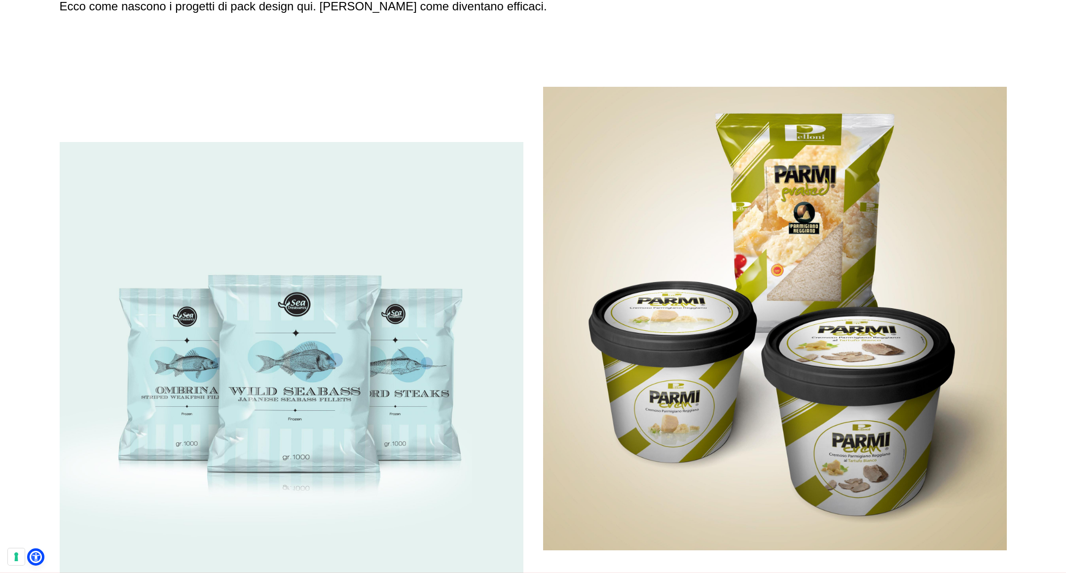
scroll to position [1395, 0]
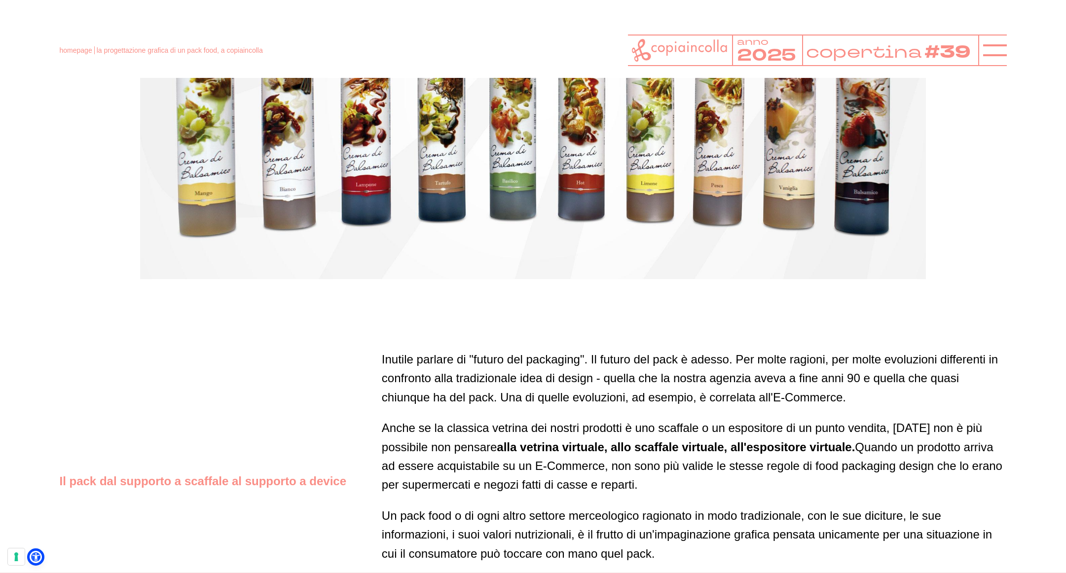
scroll to position [3301, 0]
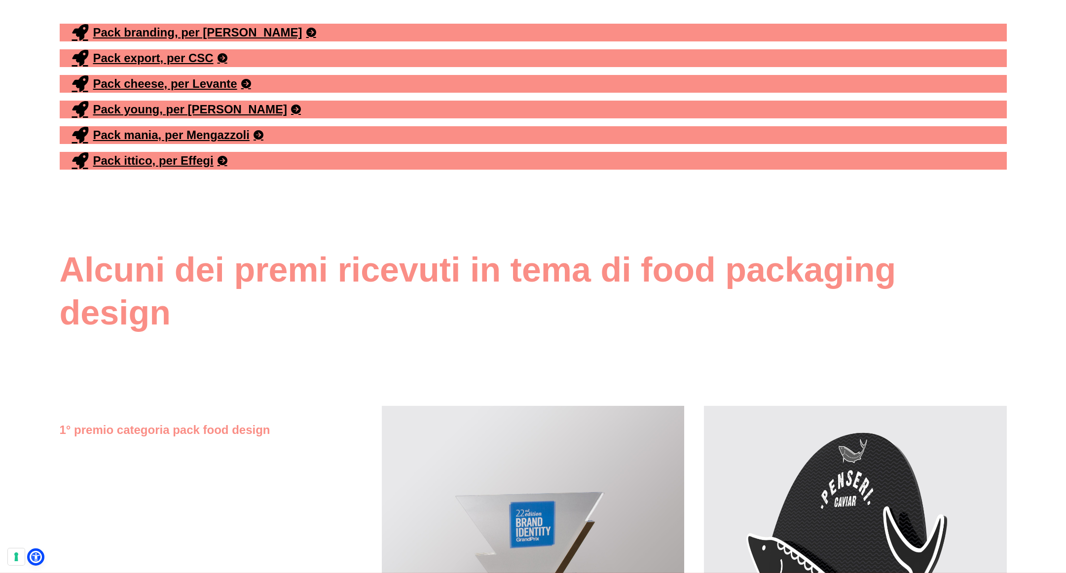
scroll to position [4088, 0]
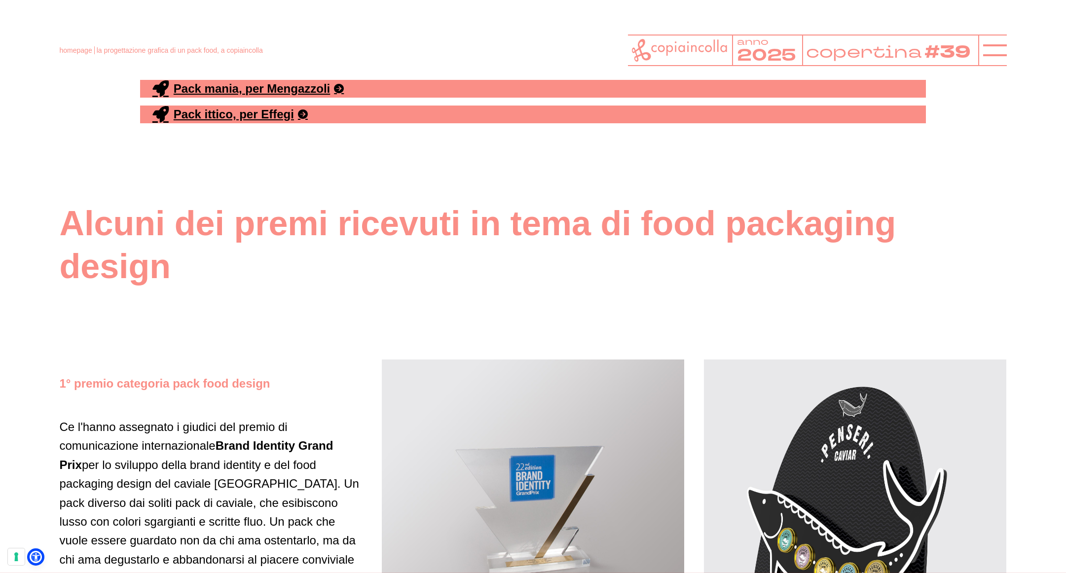
scroll to position [4133, 0]
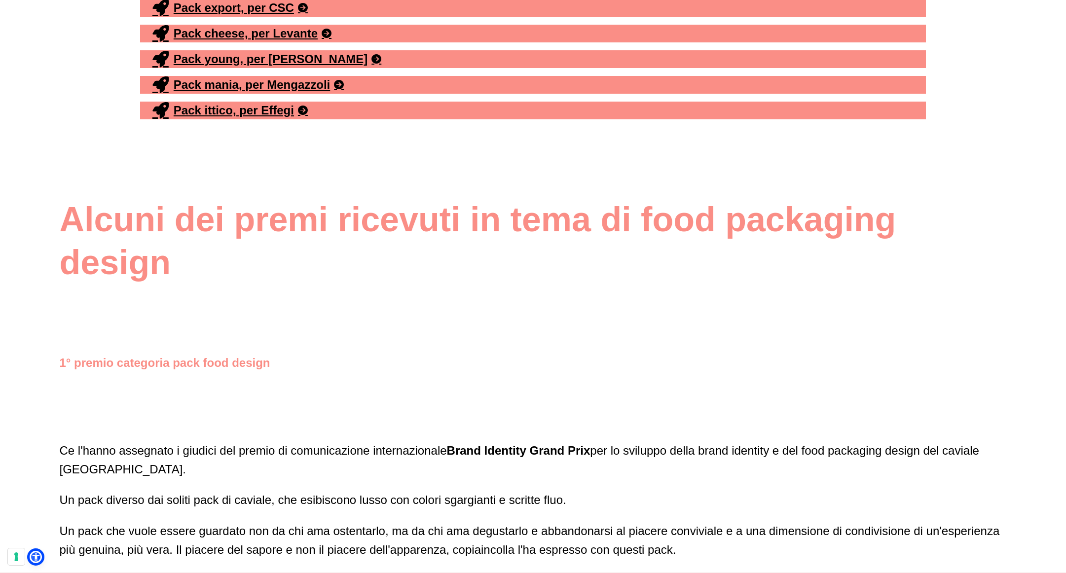
scroll to position [4138, 0]
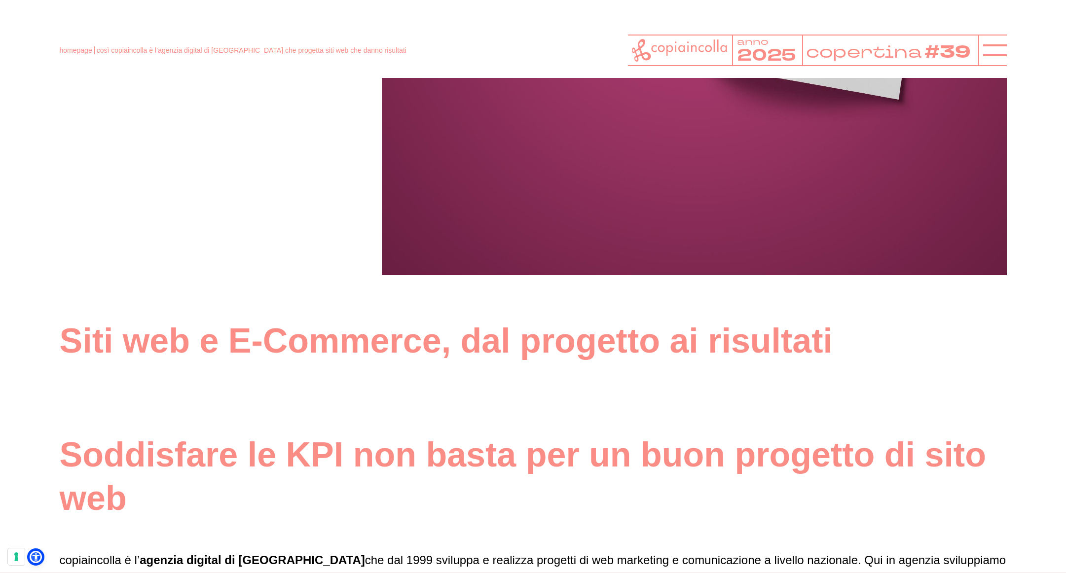
scroll to position [467, 0]
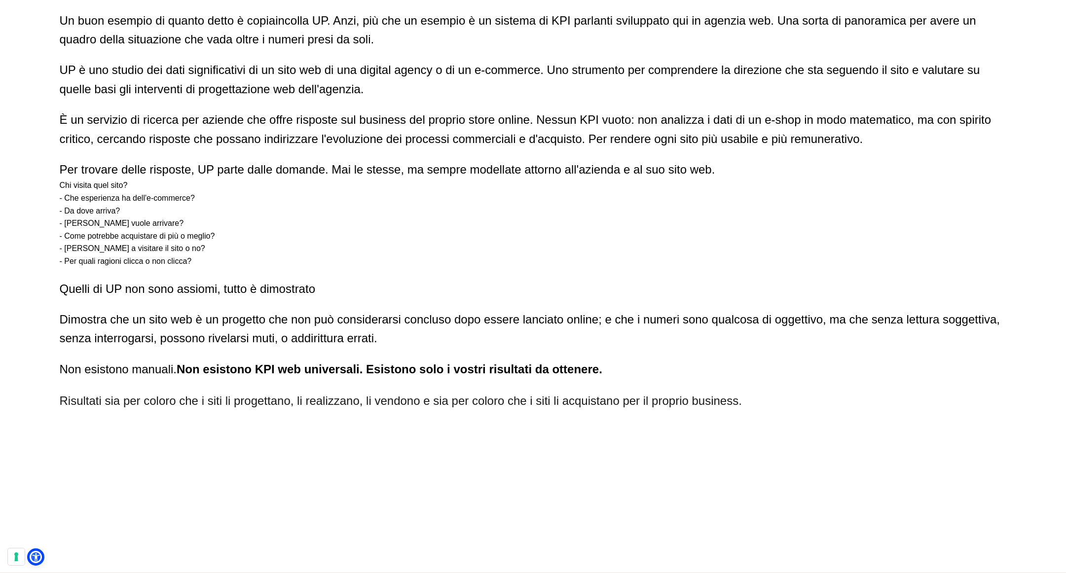
scroll to position [3079, 0]
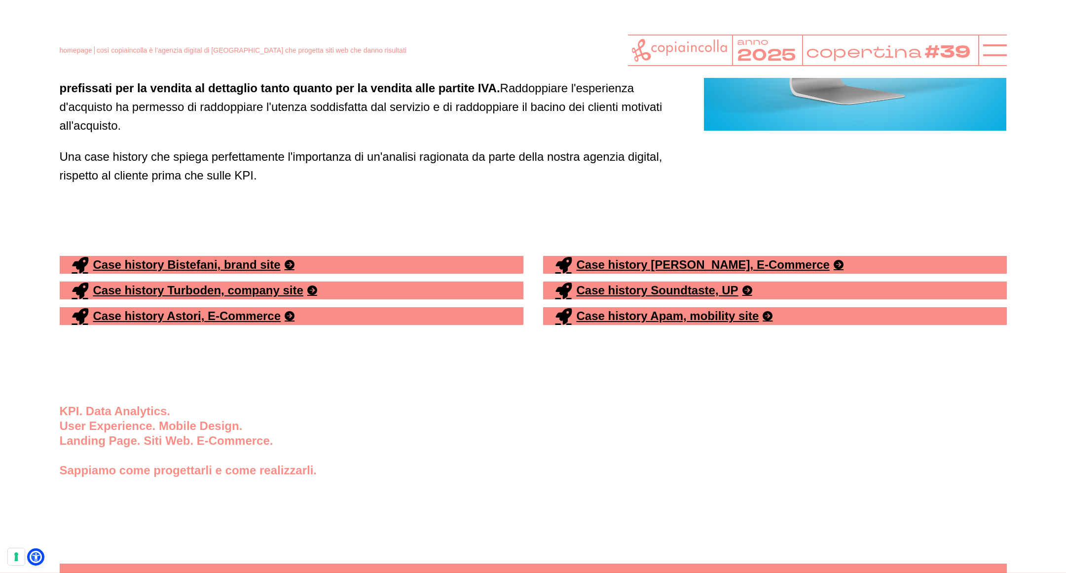
scroll to position [4850, 0]
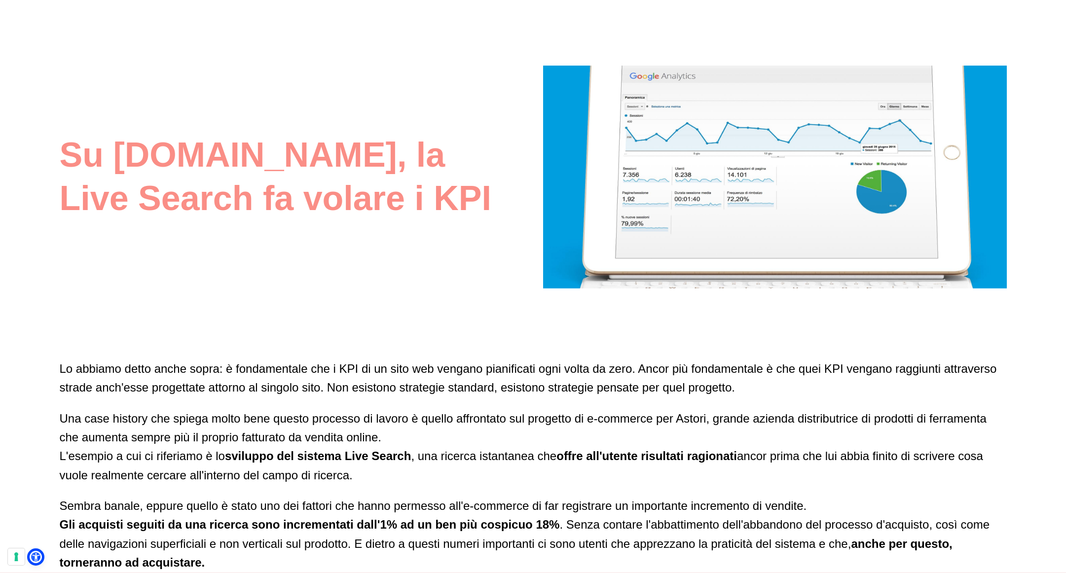
scroll to position [3763, 0]
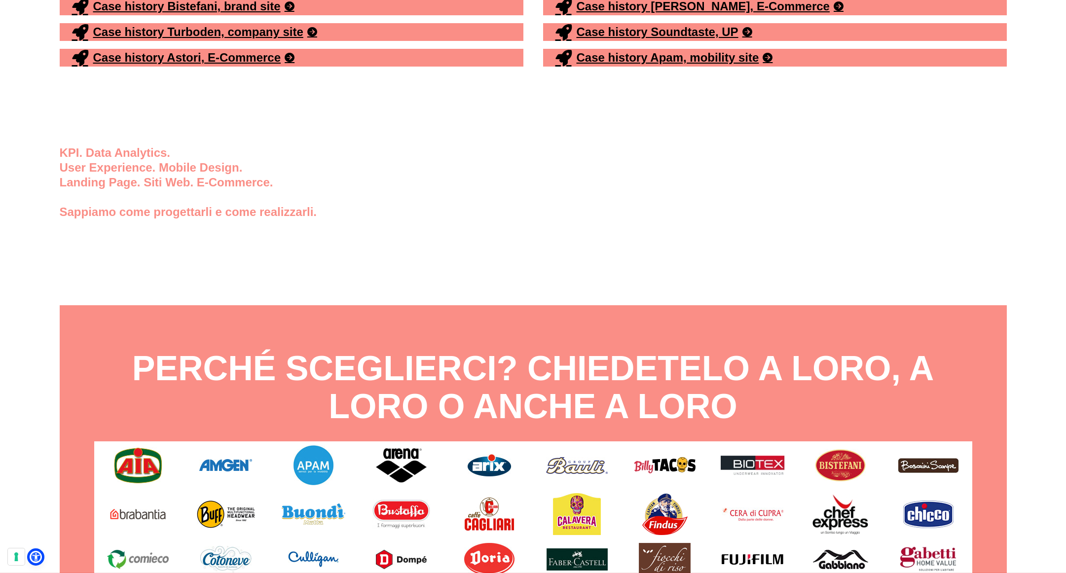
scroll to position [5109, 0]
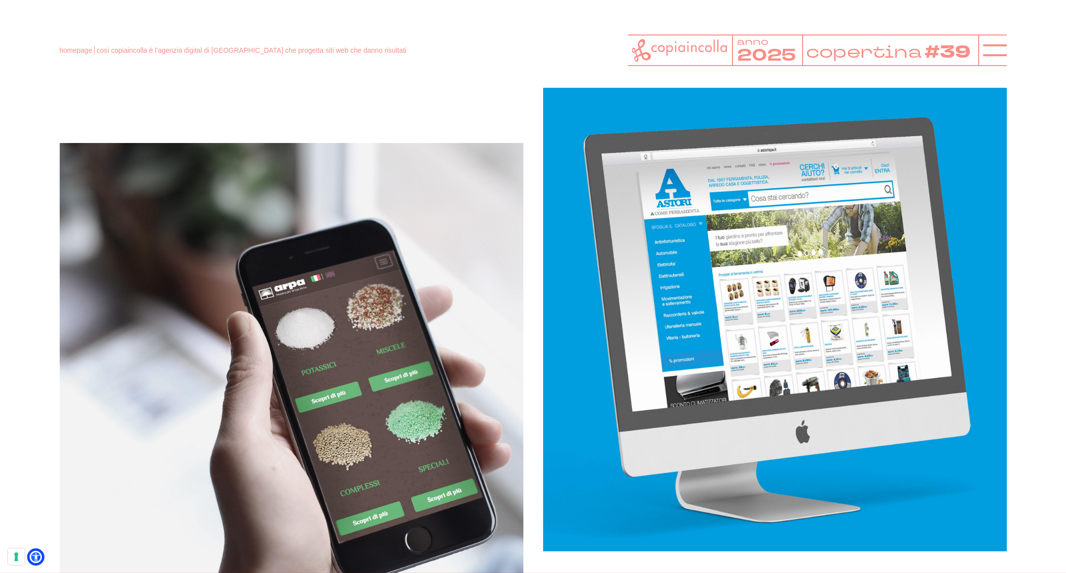
scroll to position [2211, 0]
